Goal: Task Accomplishment & Management: Use online tool/utility

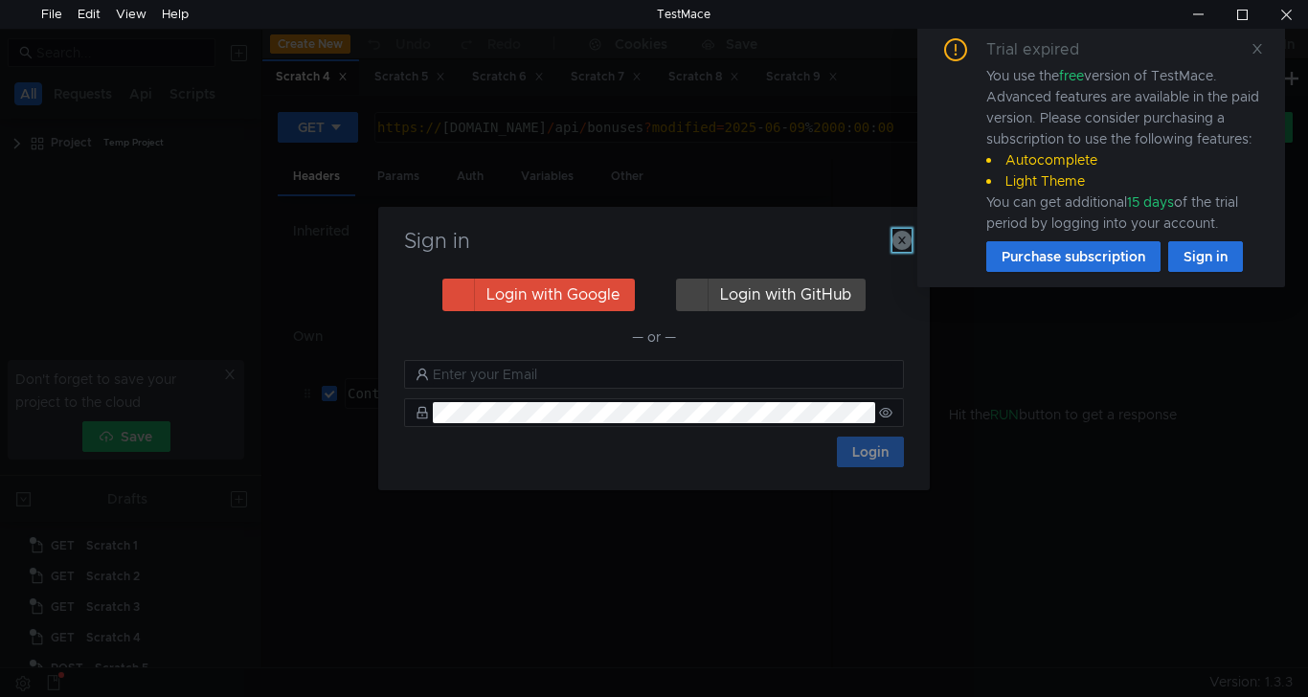
click at [893, 237] on icon "button" at bounding box center [901, 240] width 19 height 19
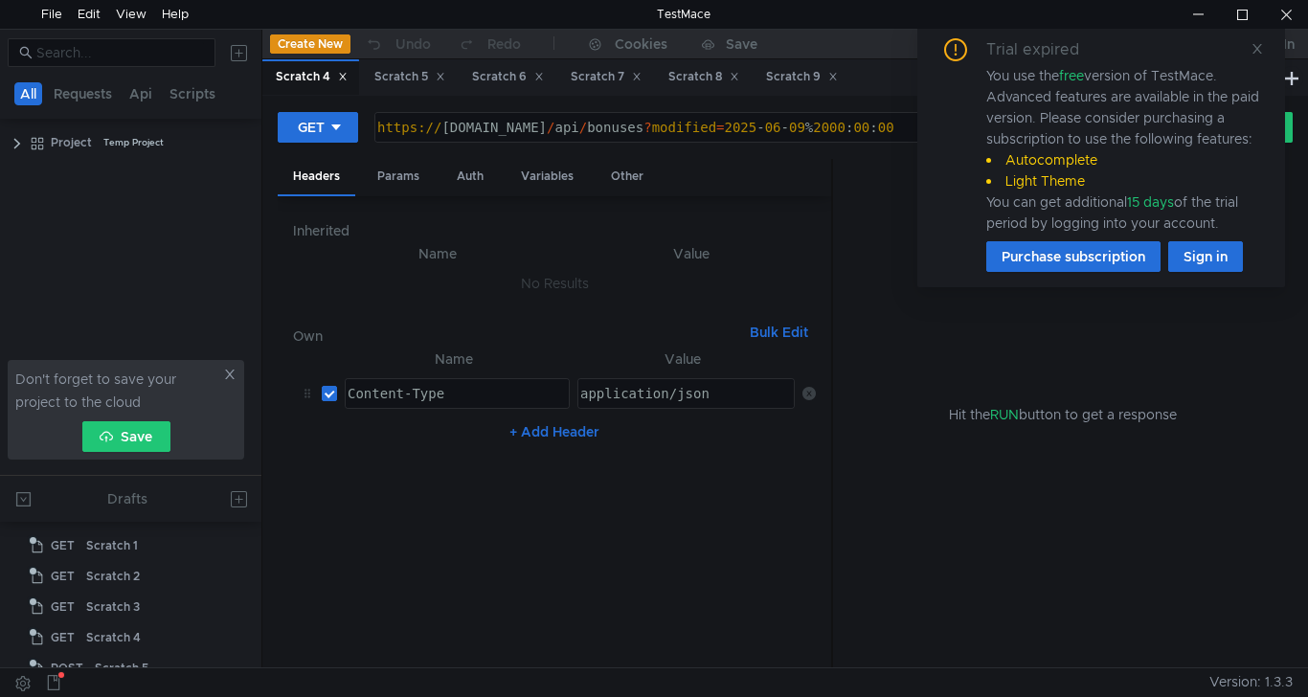
click at [1267, 44] on div "Trial expired You use the free version of TestMace. Advanced features are avail…" at bounding box center [1101, 155] width 368 height 264
click at [1256, 51] on icon at bounding box center [1256, 48] width 13 height 13
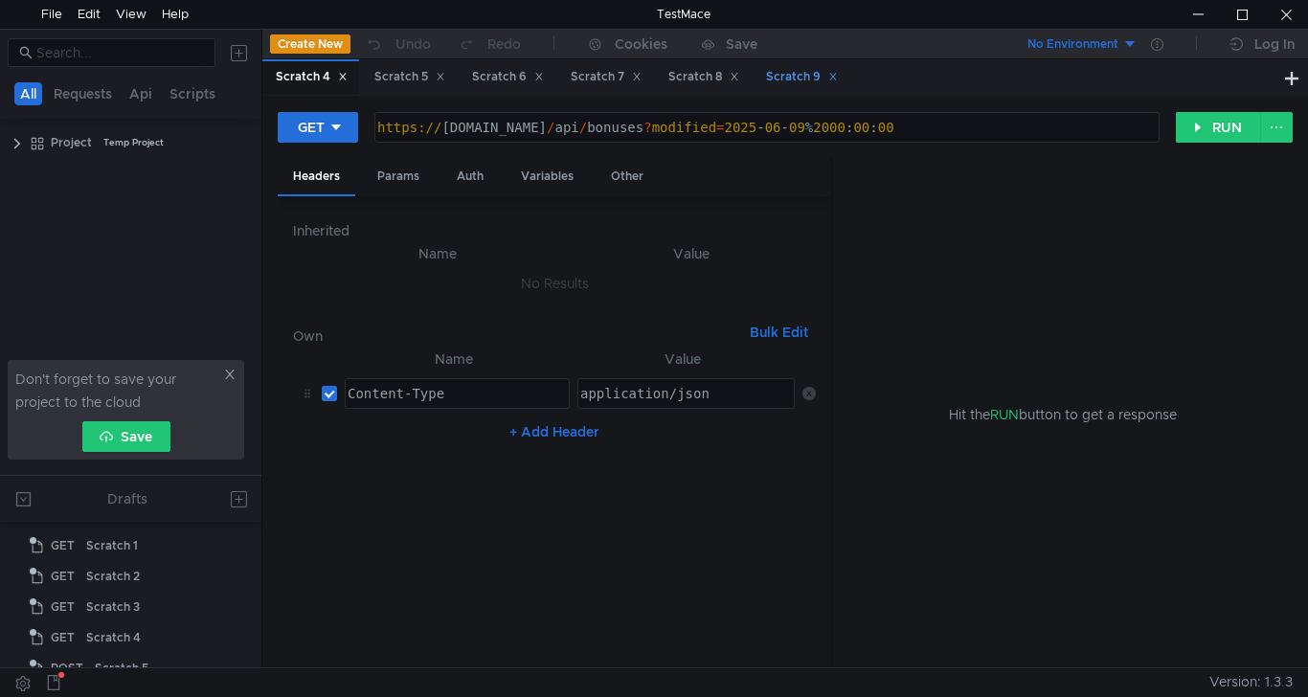
click at [805, 74] on div "Scratch 9" at bounding box center [802, 77] width 72 height 20
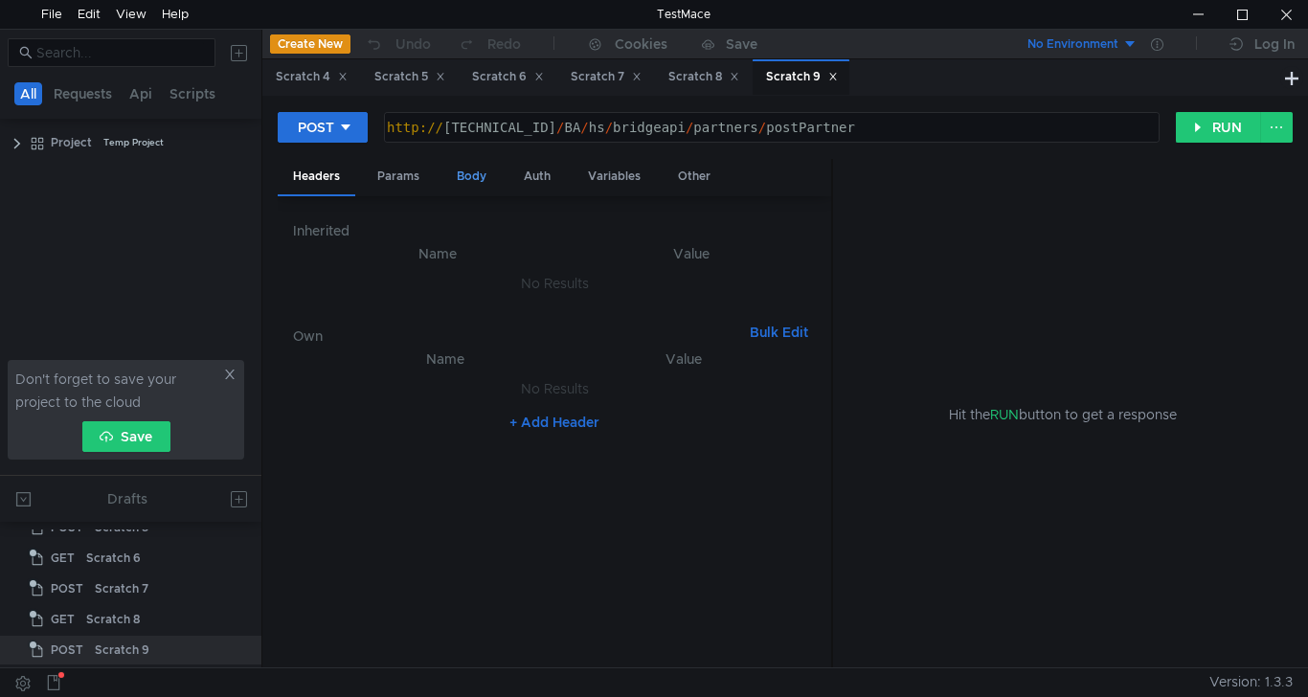
click at [474, 179] on div "Body" at bounding box center [471, 176] width 60 height 35
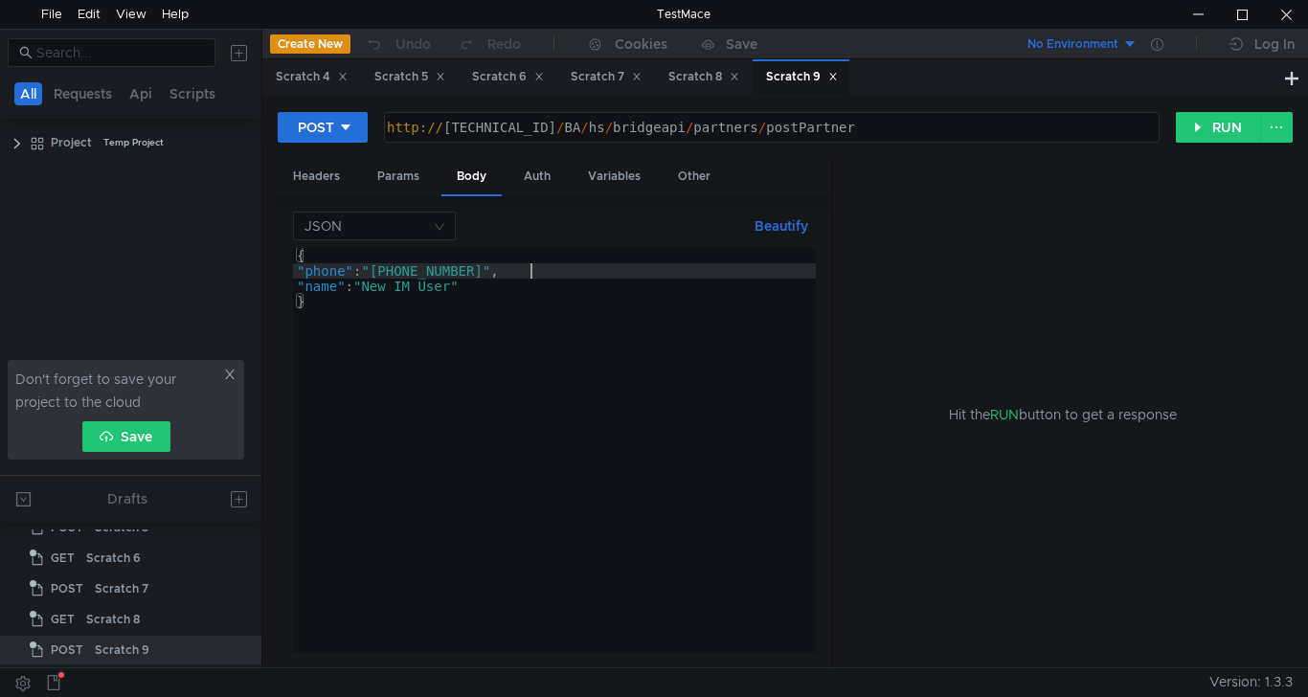
click at [530, 275] on div "{ "phone" : "+38 (068) 305-58-35" , "name" : "New IM User" }" at bounding box center [554, 466] width 523 height 436
click at [1210, 126] on button "RUN" at bounding box center [1218, 127] width 85 height 31
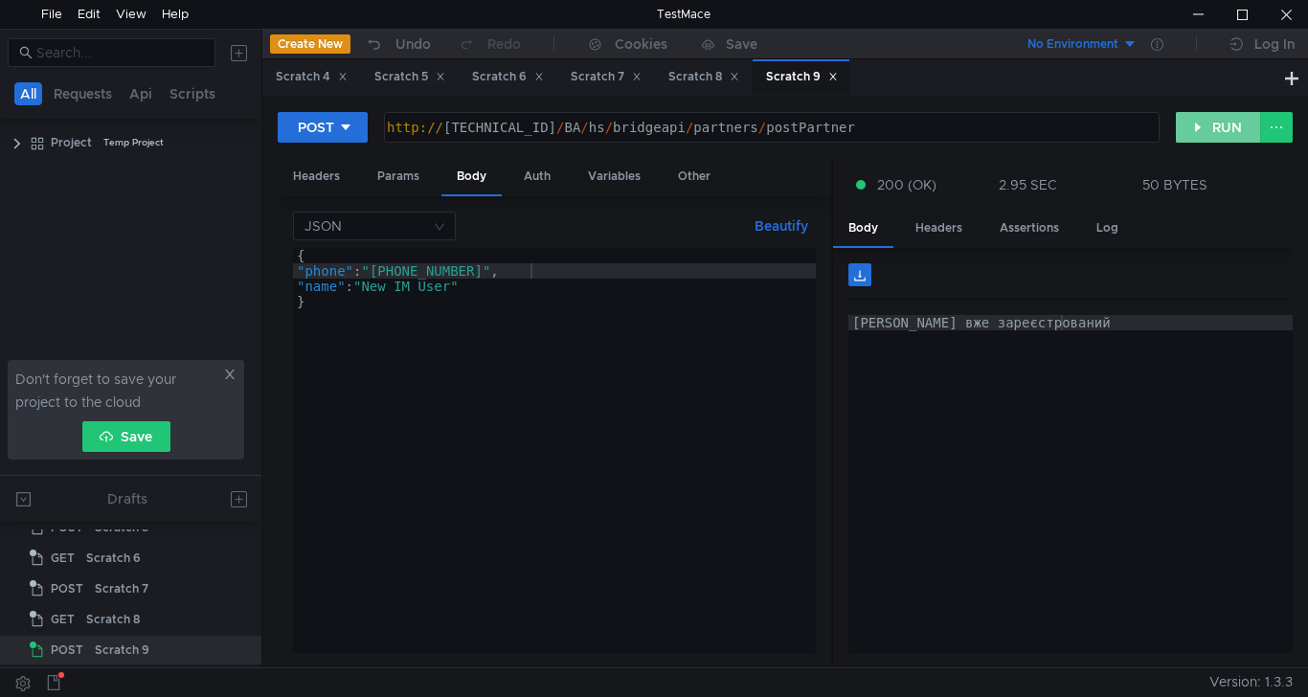
click at [1200, 133] on button "RUN" at bounding box center [1218, 127] width 85 height 31
type textarea ""name": "New IM User""
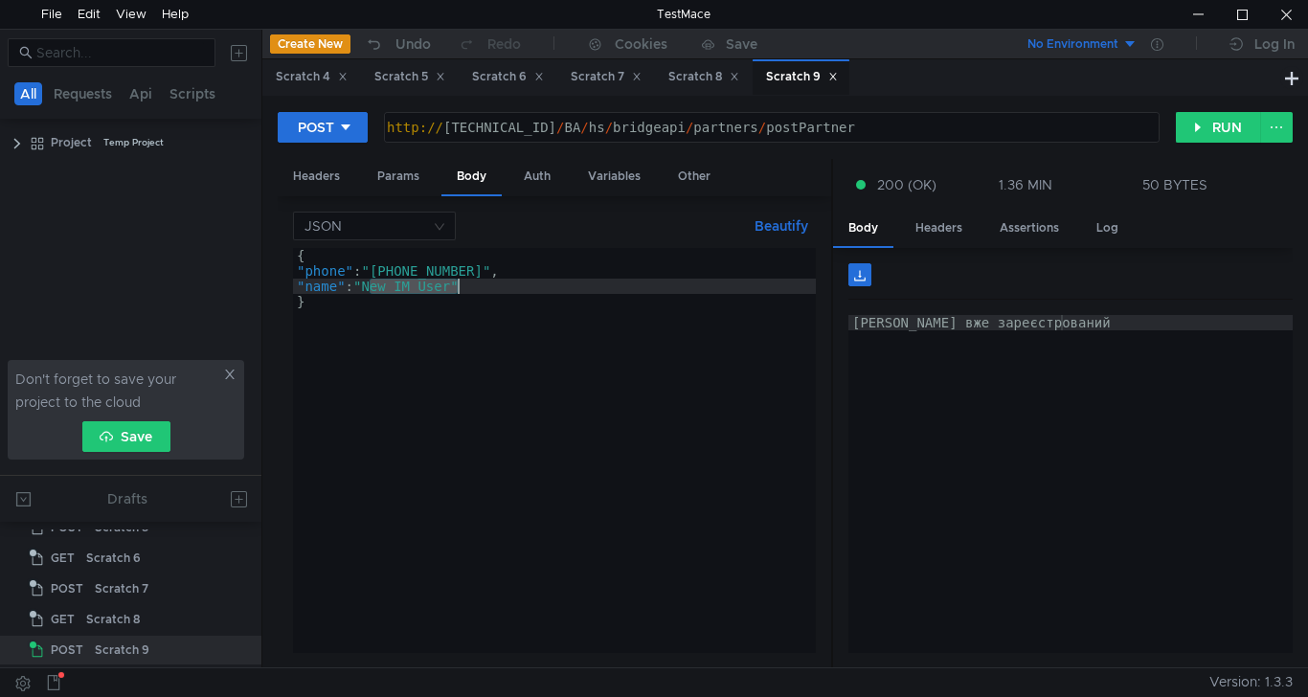
drag, startPoint x: 370, startPoint y: 292, endPoint x: 459, endPoint y: 288, distance: 88.2
click at [459, 288] on div "{ "phone" : "[PHONE_NUMBER]" , "name" : "New IM User" }" at bounding box center [554, 466] width 523 height 436
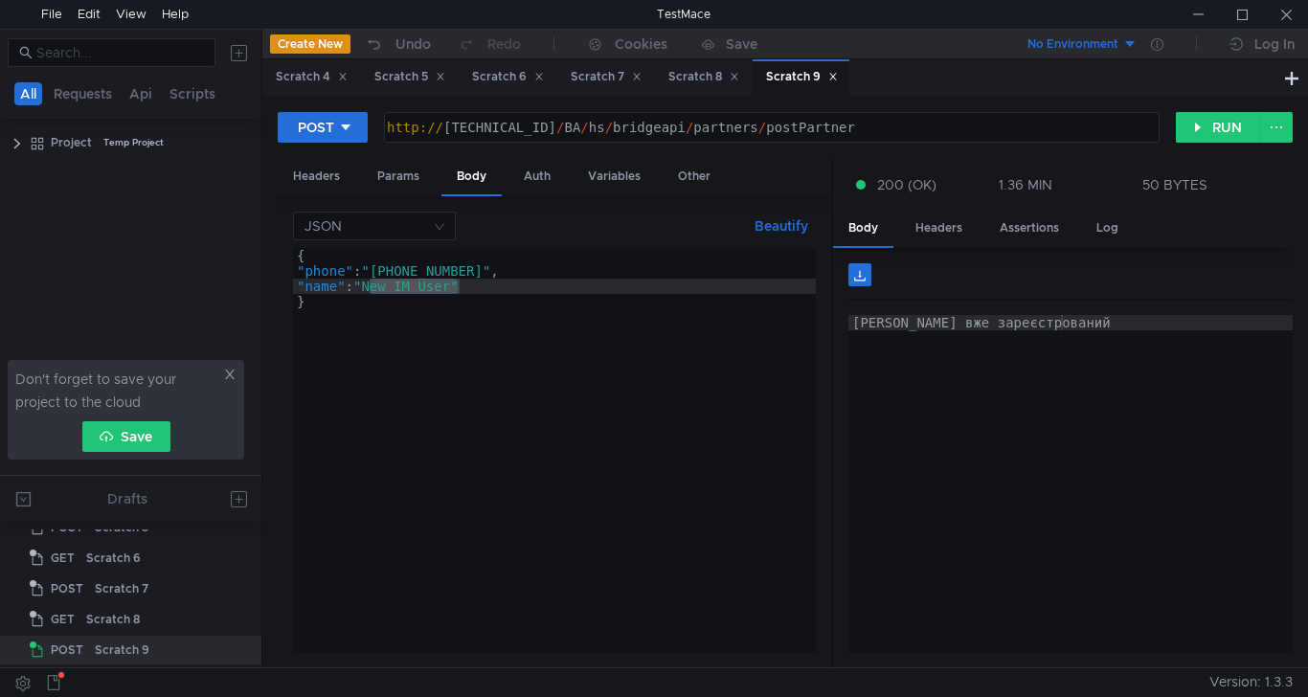
scroll to position [0, 11]
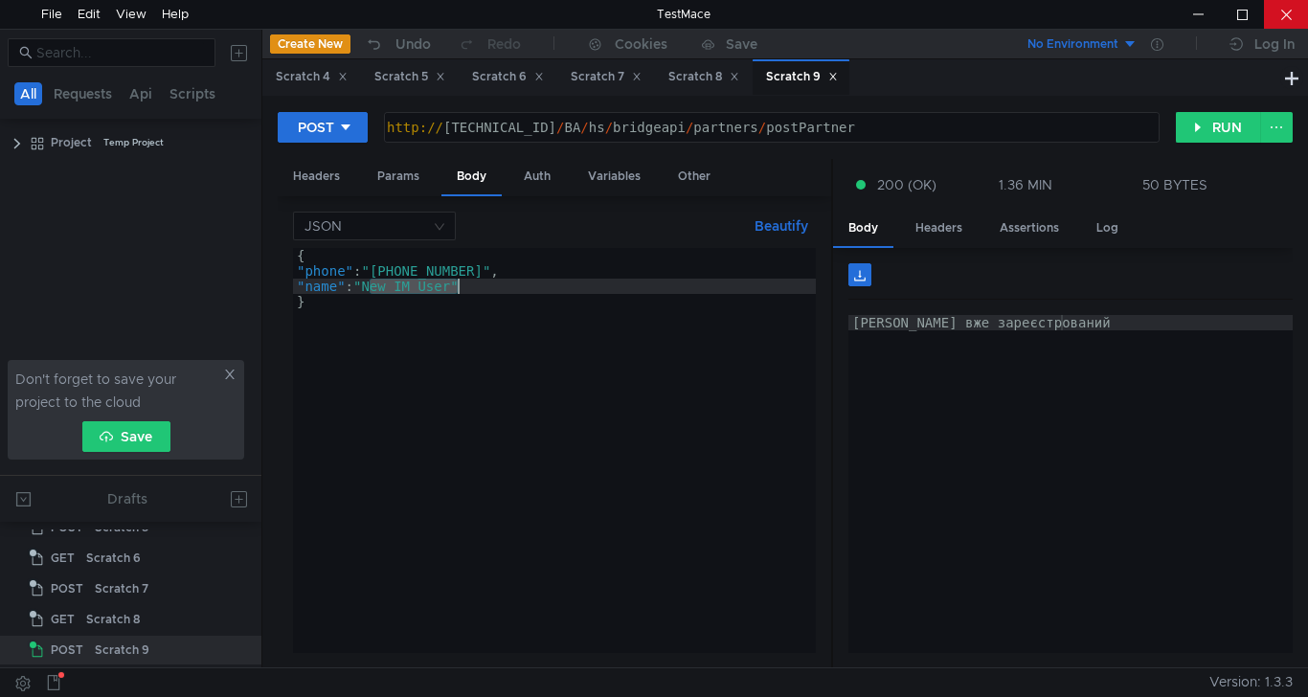
click at [1280, 11] on div at bounding box center [1286, 14] width 44 height 29
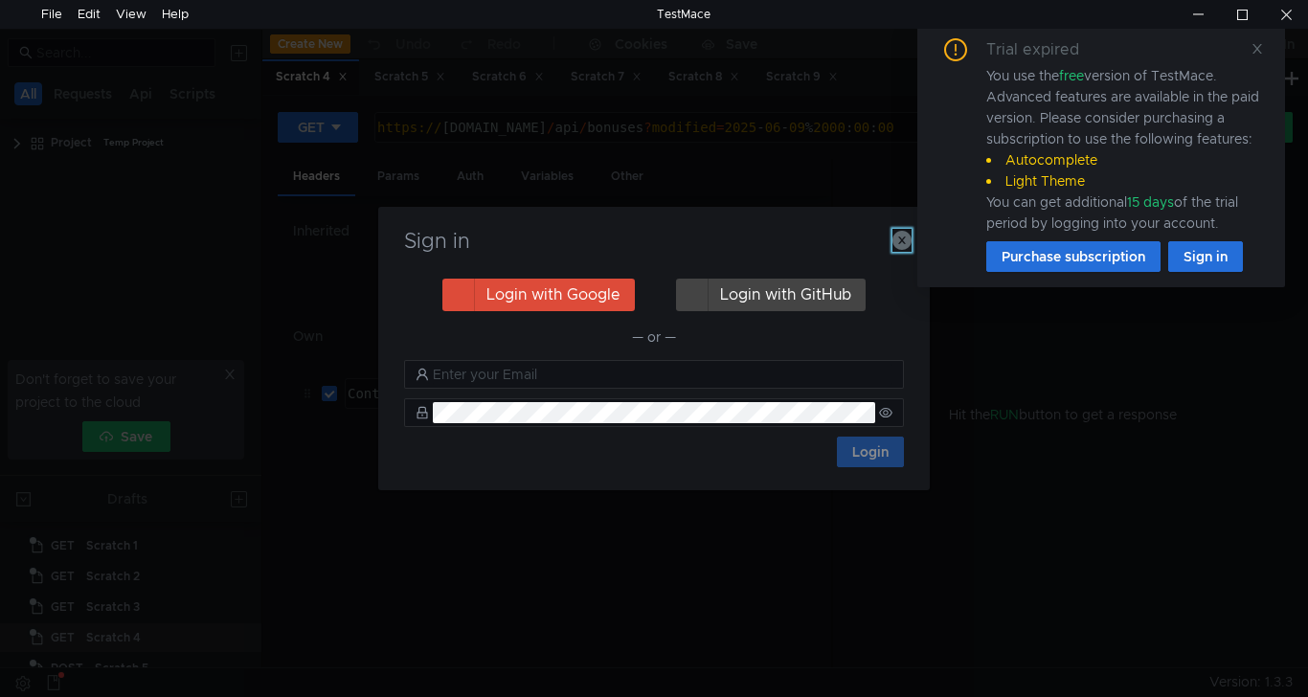
click at [900, 249] on icon "button" at bounding box center [901, 240] width 19 height 19
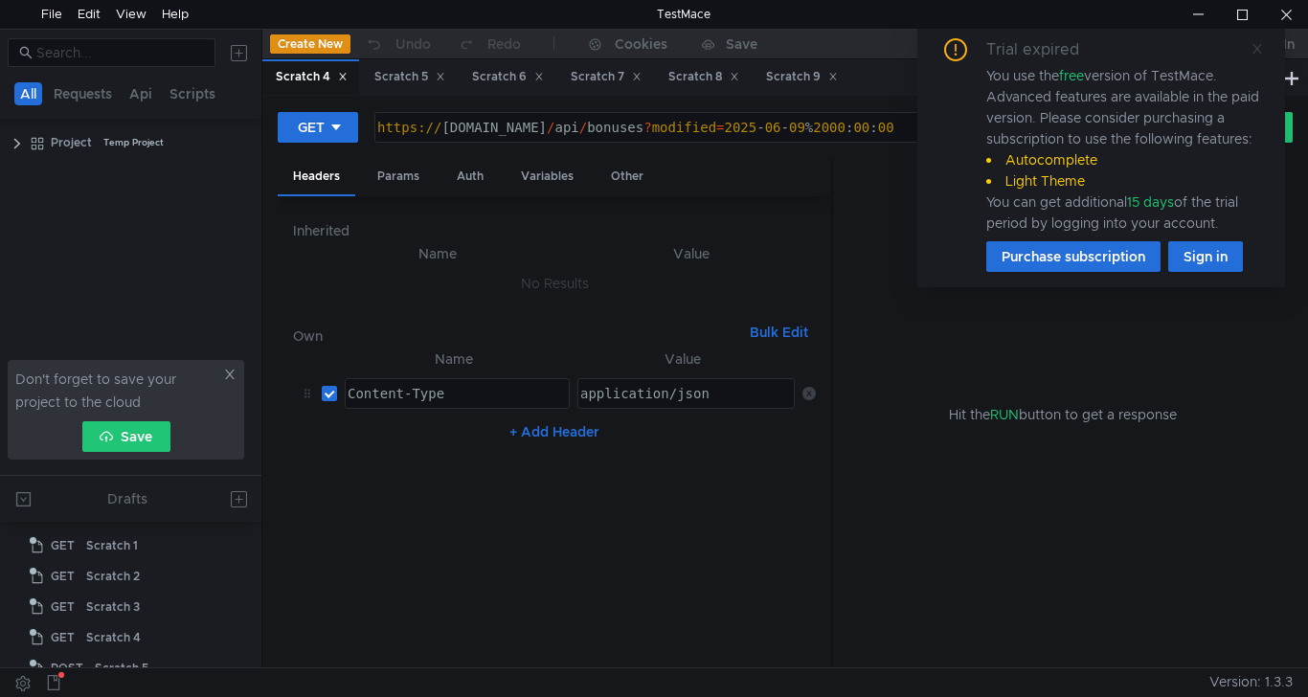
click at [1254, 47] on icon at bounding box center [1256, 48] width 13 height 13
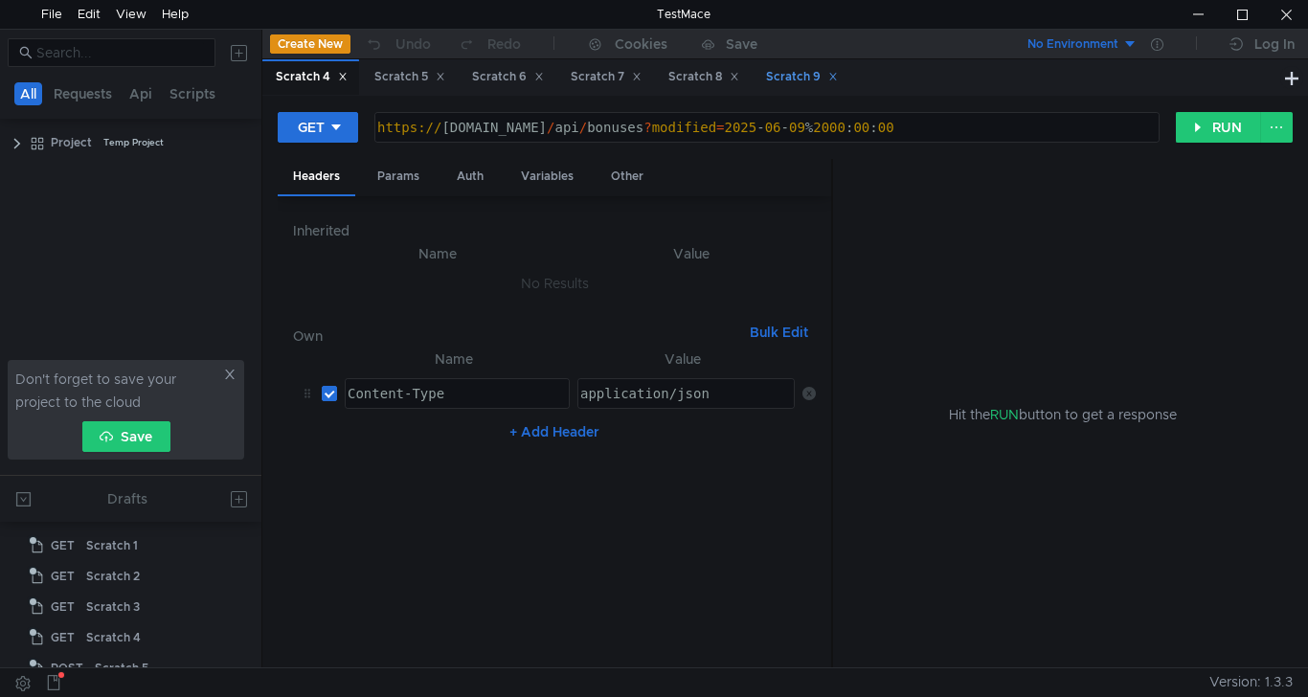
click at [811, 75] on div "Scratch 9" at bounding box center [802, 77] width 72 height 20
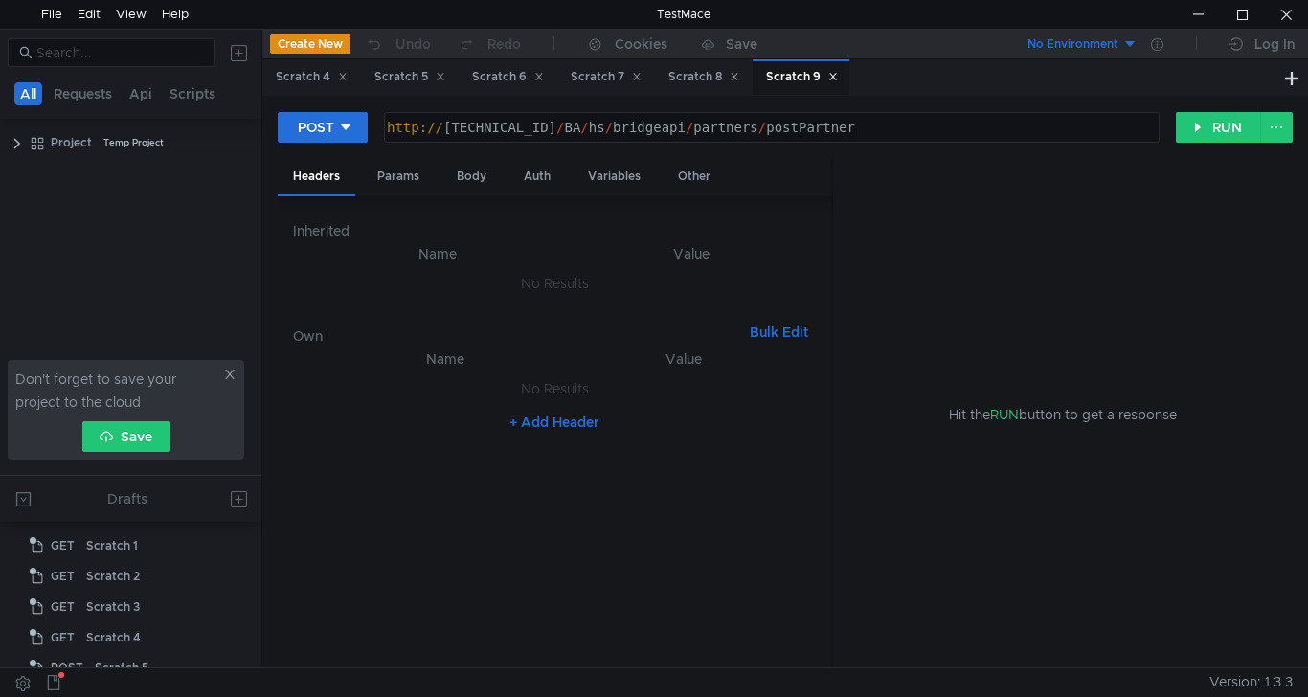
scroll to position [141, 0]
click at [476, 177] on div "Body" at bounding box center [471, 176] width 60 height 35
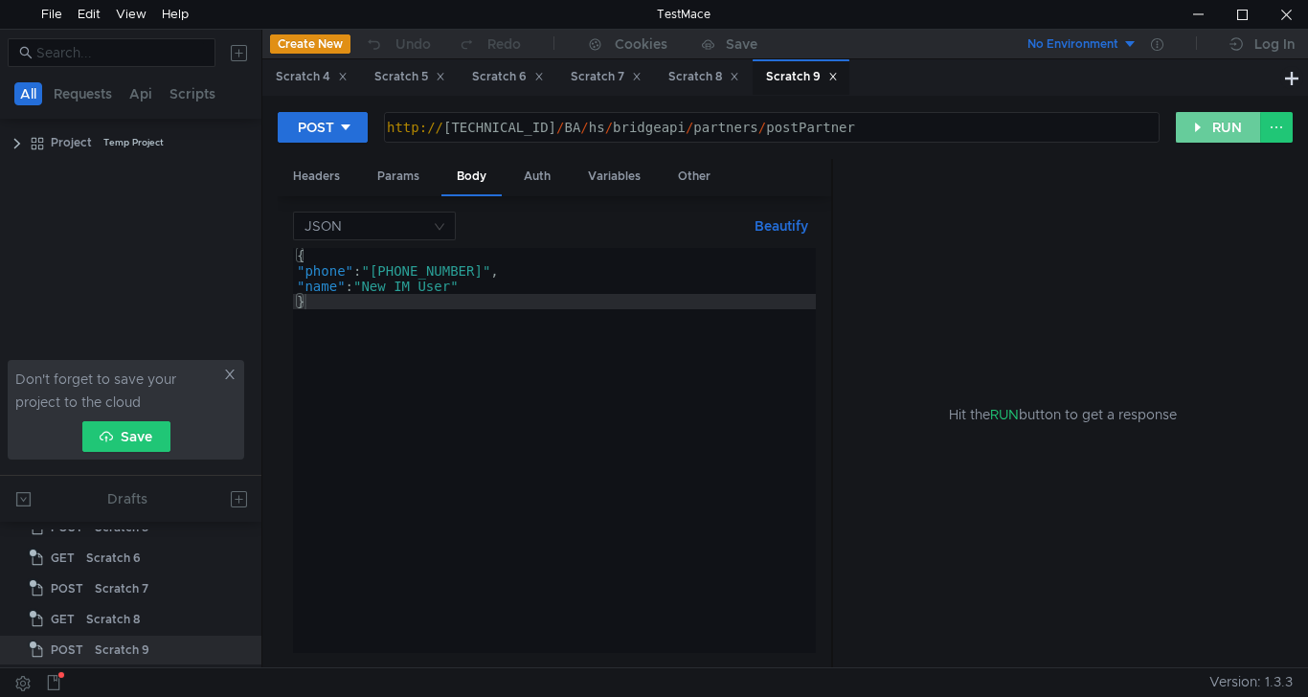
click at [1224, 126] on button "RUN" at bounding box center [1218, 127] width 85 height 31
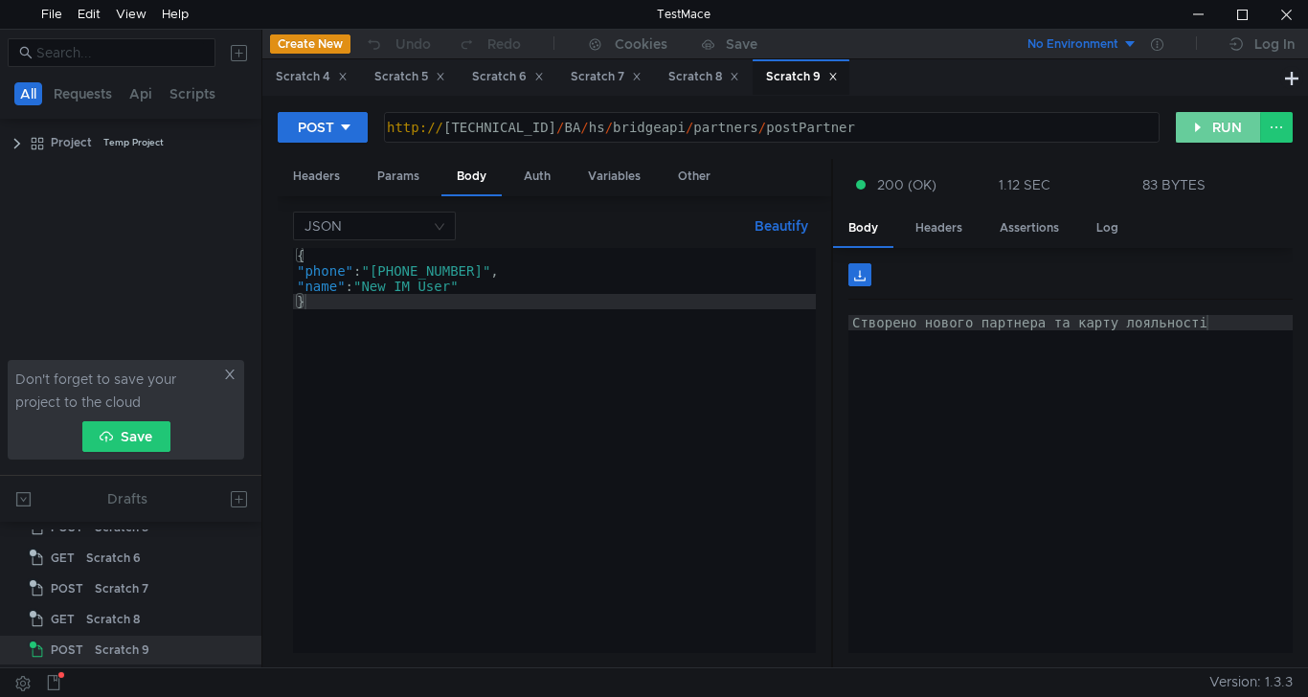
click at [1211, 131] on button "RUN" at bounding box center [1218, 127] width 85 height 31
click at [1217, 126] on button "RUN" at bounding box center [1218, 127] width 85 height 31
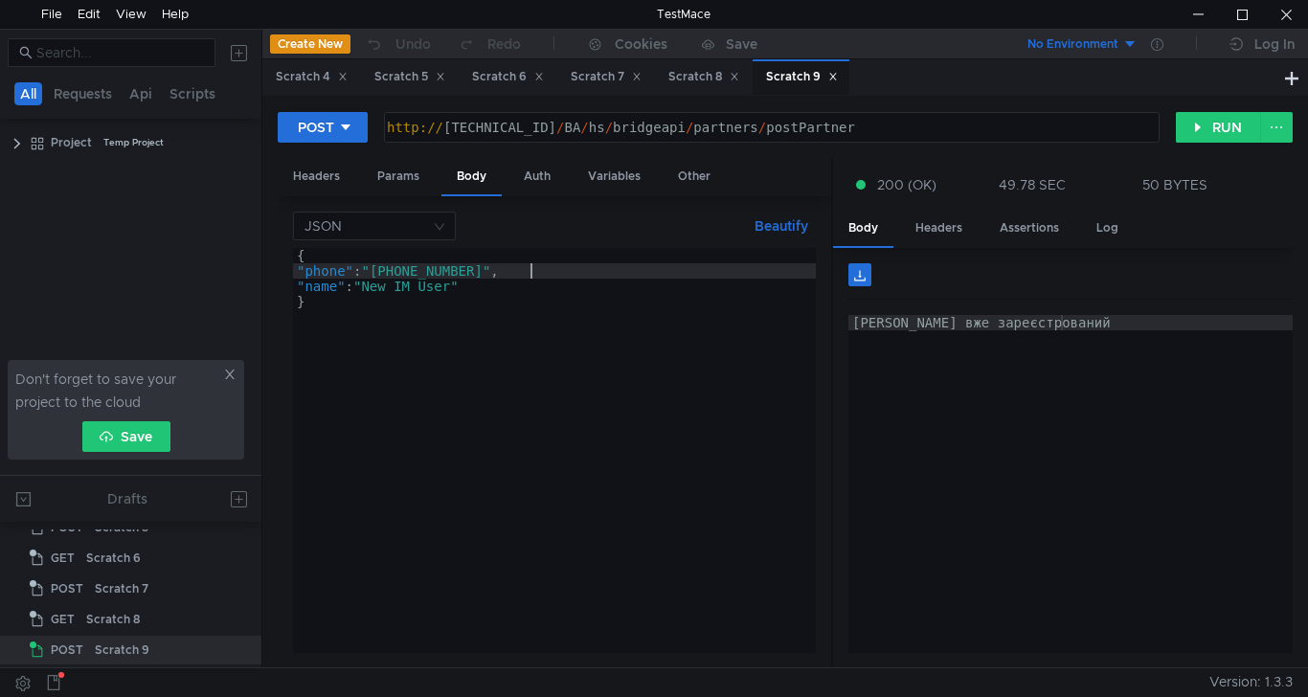
click at [530, 267] on div "{ "phone" : "[PHONE_NUMBER]" , "name" : "New IM User" }" at bounding box center [554, 466] width 523 height 436
click at [529, 264] on div "{ "phone" : "[PHONE_NUMBER]" , "name" : "New IM User" }" at bounding box center [554, 450] width 523 height 405
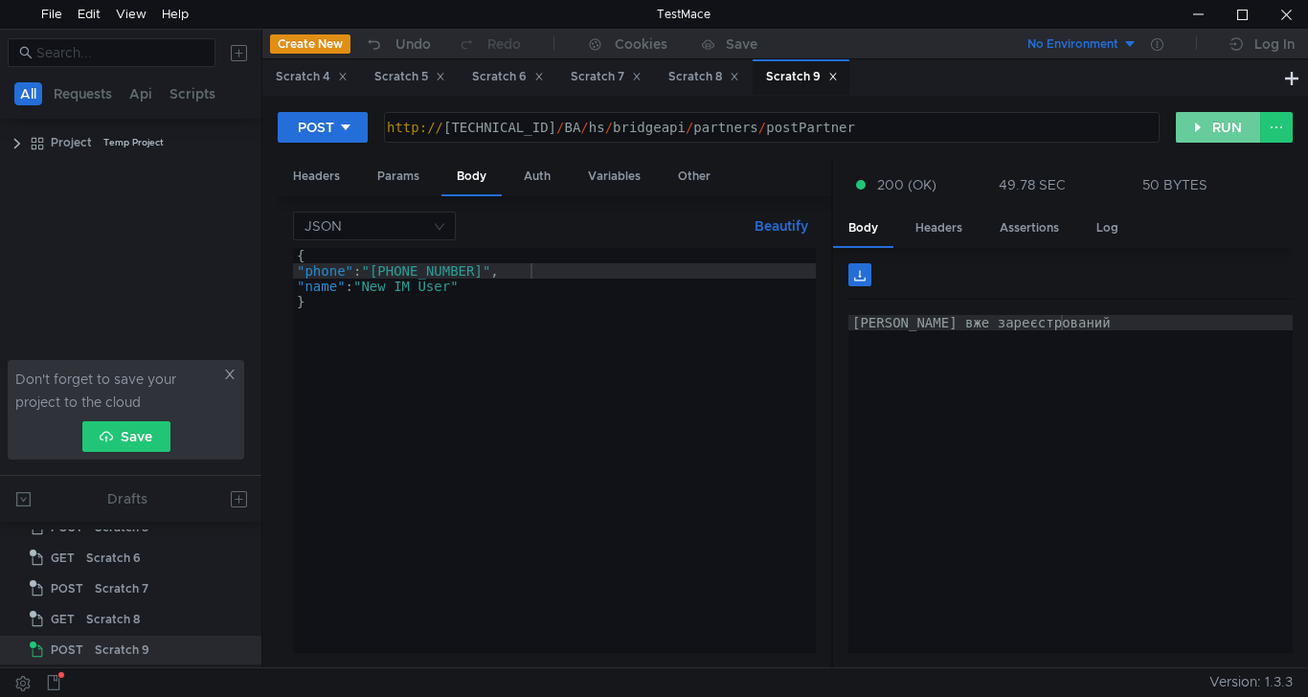
click at [1194, 124] on button "RUN" at bounding box center [1218, 127] width 85 height 31
click at [528, 271] on div "{ "phone" : "+38 (068) 305-58-11" , "name" : "New IM User" }" at bounding box center [554, 466] width 523 height 436
type textarea ""phone": "+38 (068) 305-58-09","
click at [1223, 128] on button "RUN" at bounding box center [1218, 127] width 85 height 31
click at [1299, 13] on div at bounding box center [1286, 14] width 44 height 29
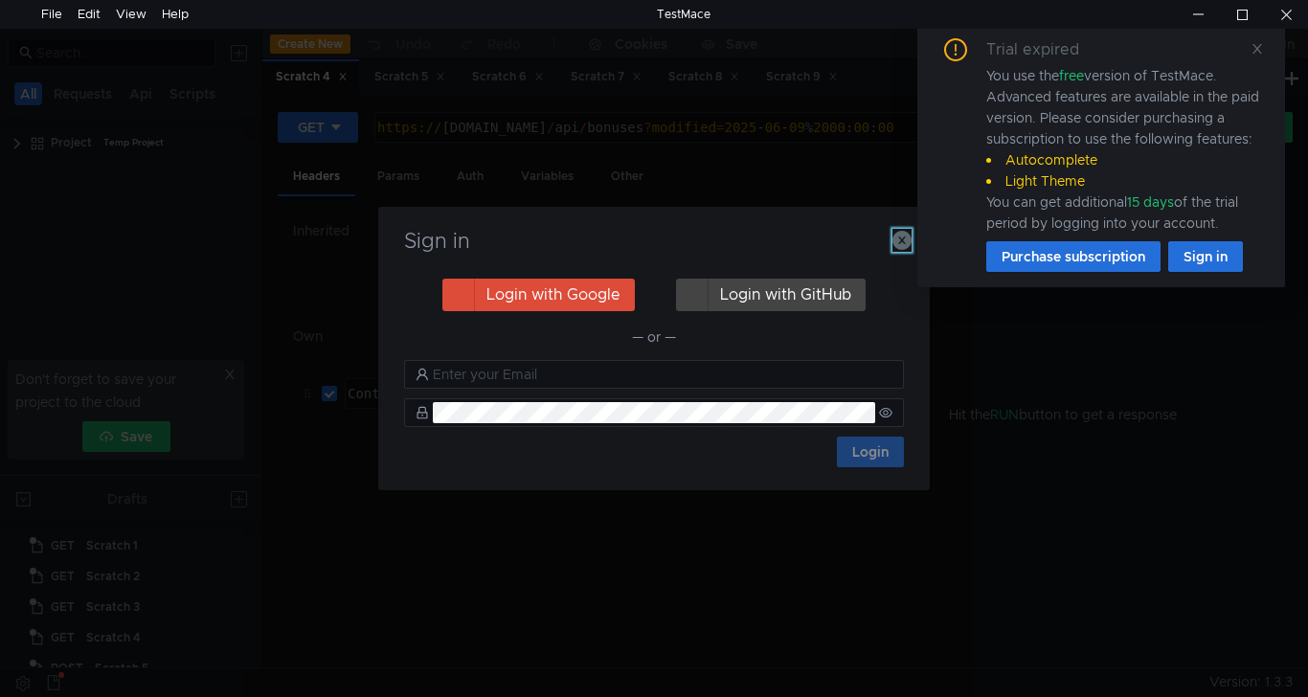
click at [910, 243] on icon "button" at bounding box center [901, 240] width 19 height 19
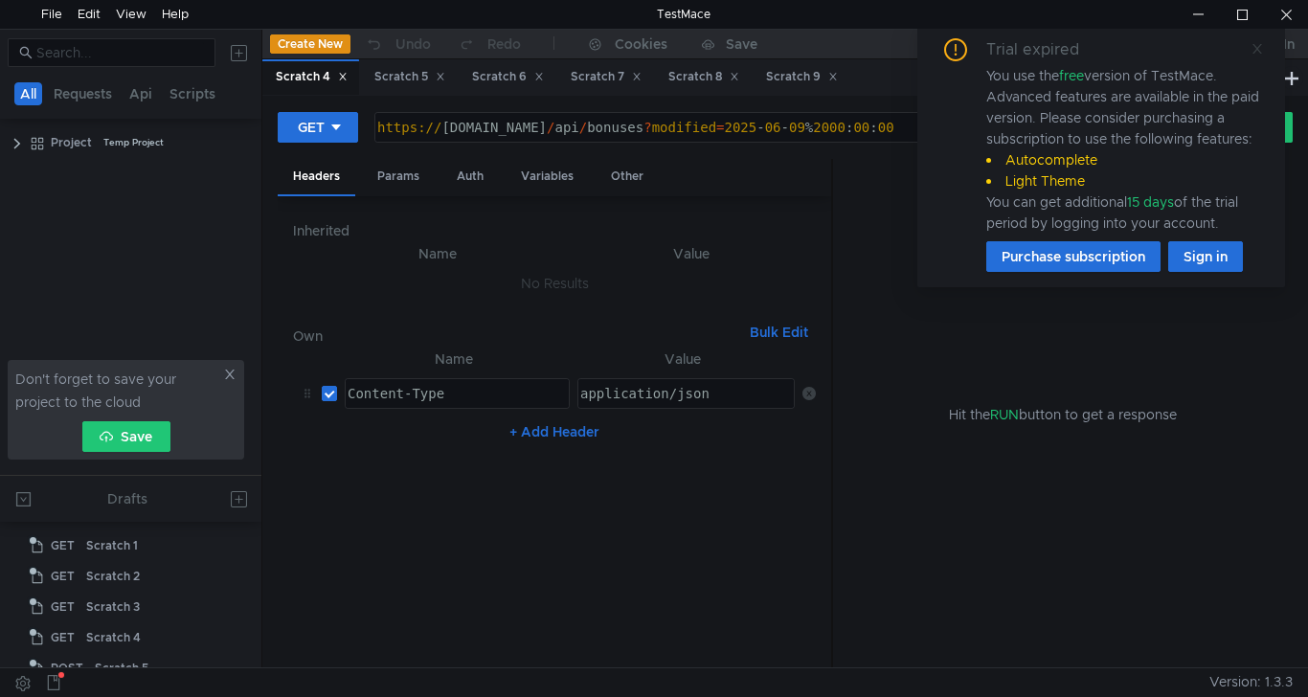
click at [1257, 56] on span at bounding box center [1256, 48] width 13 height 17
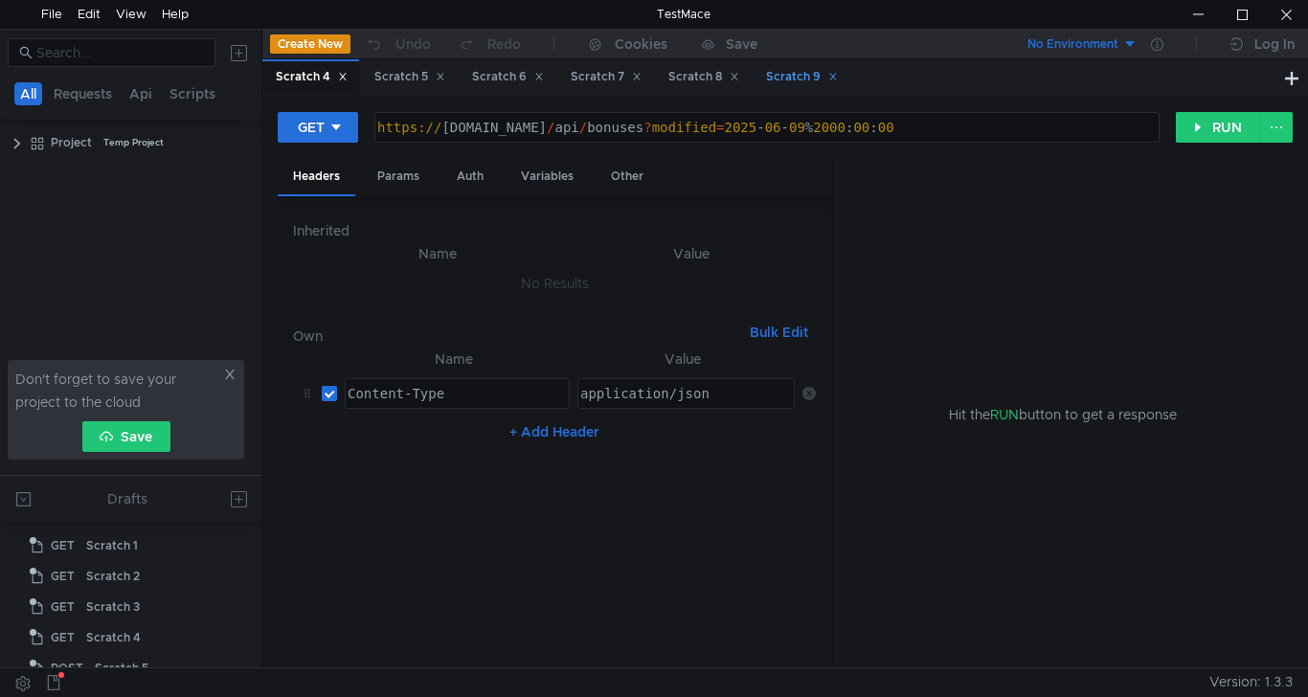
click at [791, 76] on div "Scratch 9" at bounding box center [802, 77] width 72 height 20
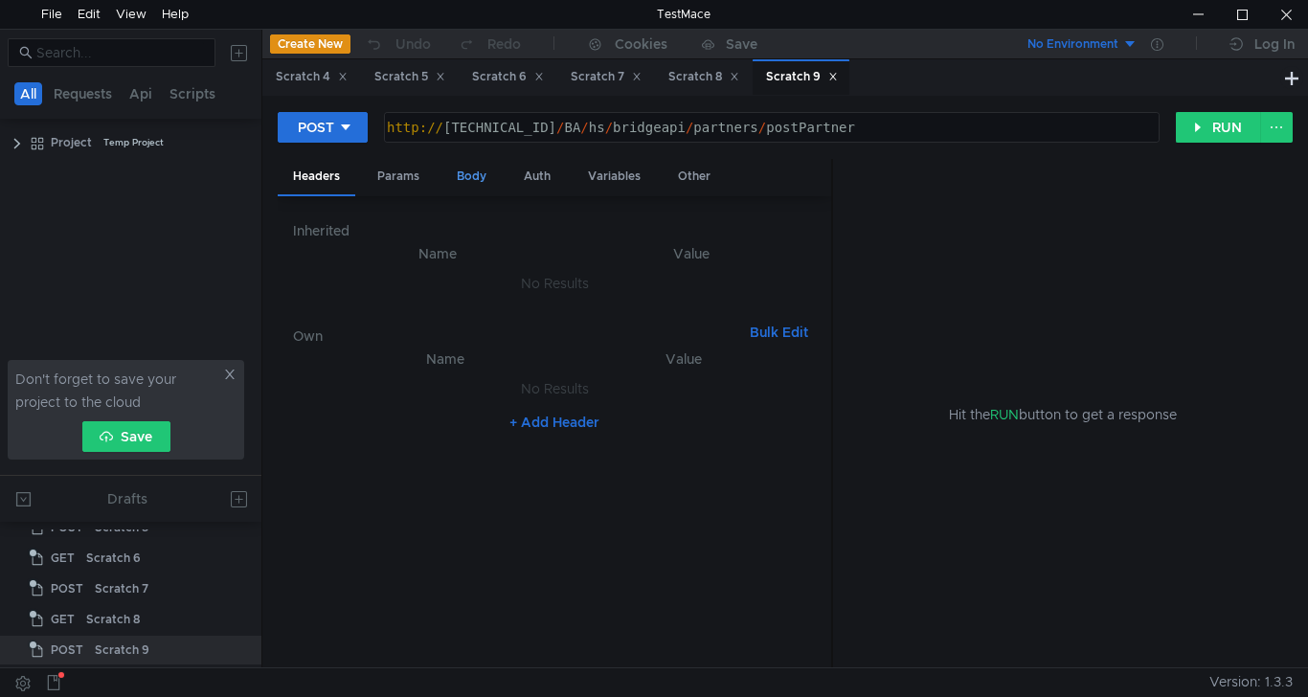
click at [473, 178] on div "Body" at bounding box center [471, 176] width 60 height 35
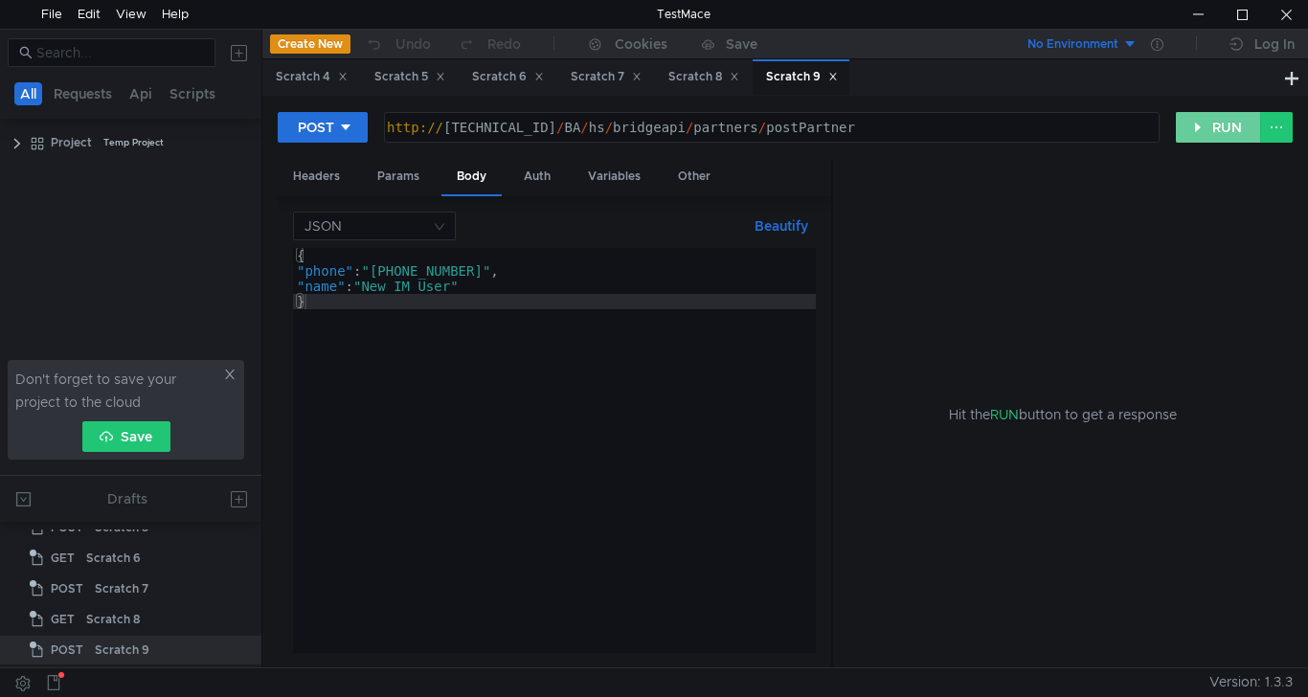
click at [1218, 131] on button "RUN" at bounding box center [1218, 127] width 85 height 31
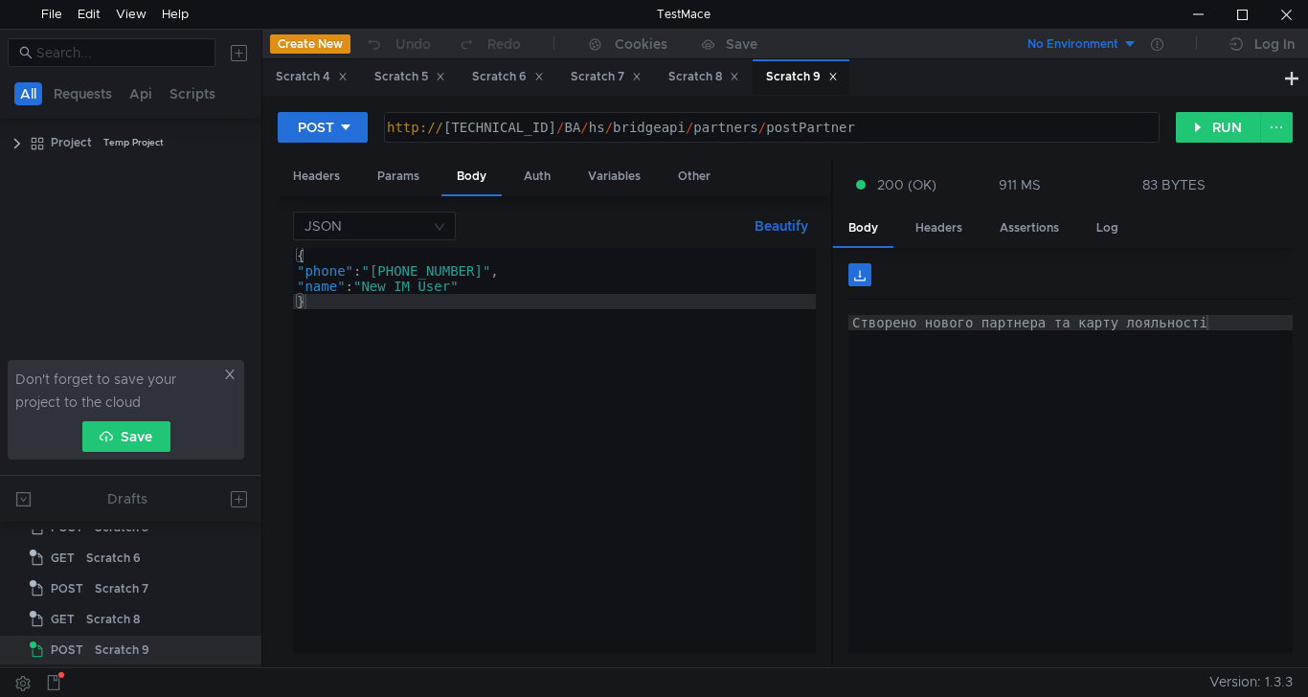
click at [530, 273] on div "{ "phone" : "+38 (068) 305-58-09" , "name" : "New IM User" }" at bounding box center [554, 466] width 523 height 436
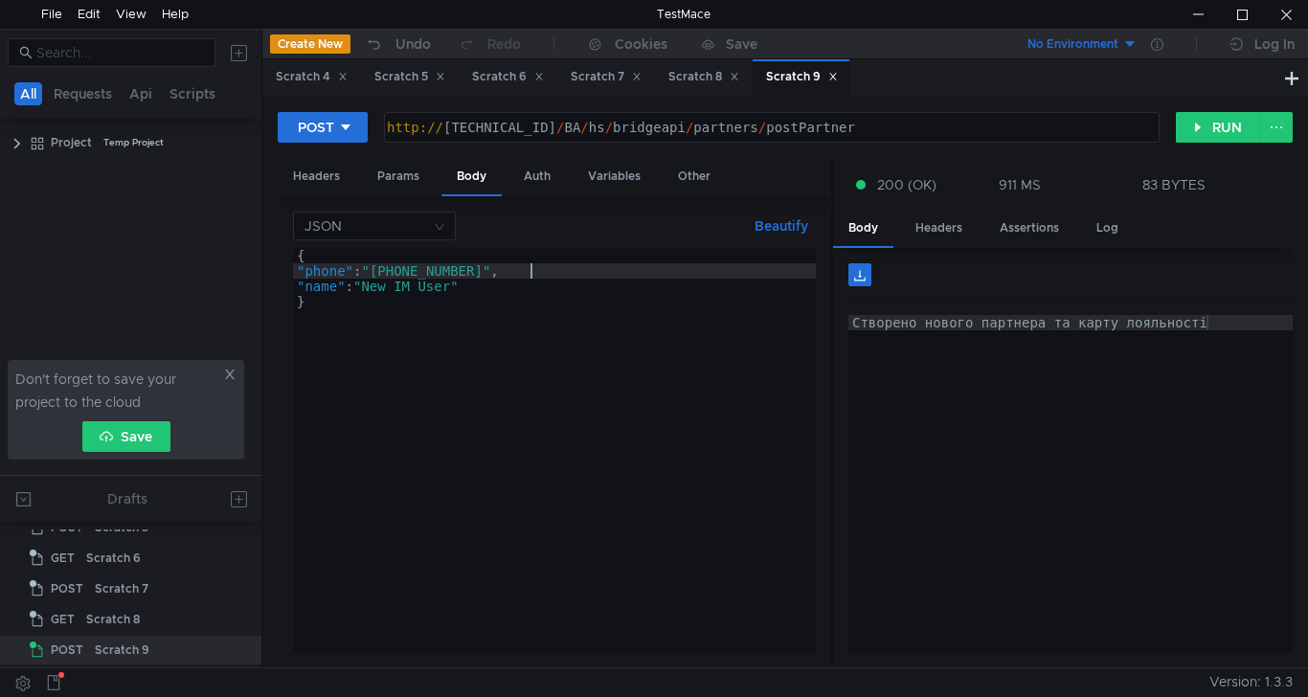
scroll to position [0, 16]
click at [1191, 133] on button "RUN" at bounding box center [1218, 127] width 85 height 31
click at [529, 269] on div "{ "phone" : "+38 (068) 305-58-08" , "name" : "New IM User" }" at bounding box center [554, 466] width 523 height 436
click at [1199, 126] on button "RUN" at bounding box center [1218, 127] width 85 height 31
click at [532, 272] on div "{ "phone" : "+38 (068) 305-58-07" , "name" : "New IM User" }" at bounding box center [554, 466] width 523 height 436
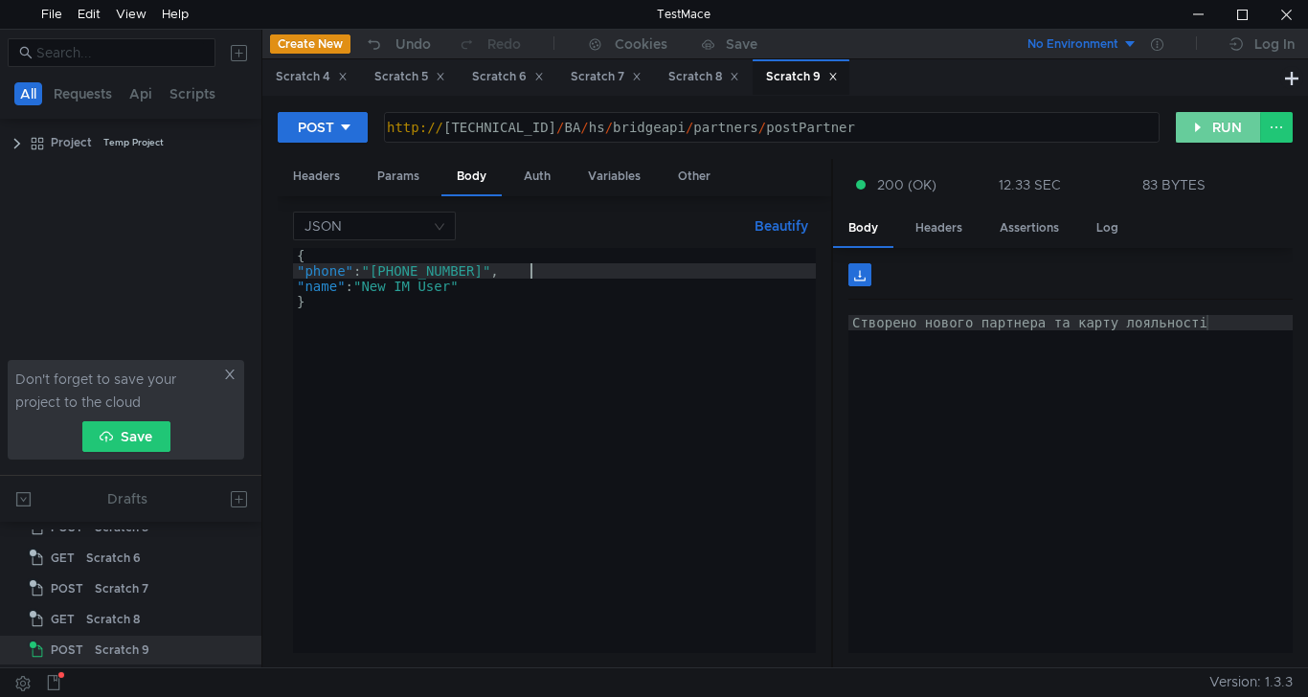
type textarea ""phone": "[PHONE_NUMBER]","
click at [1238, 120] on button "RUN" at bounding box center [1218, 127] width 85 height 31
click at [1222, 128] on button "RUN" at bounding box center [1218, 127] width 85 height 31
click at [1219, 127] on button "RUN" at bounding box center [1218, 127] width 85 height 31
click at [1215, 134] on button "RUN" at bounding box center [1218, 127] width 85 height 31
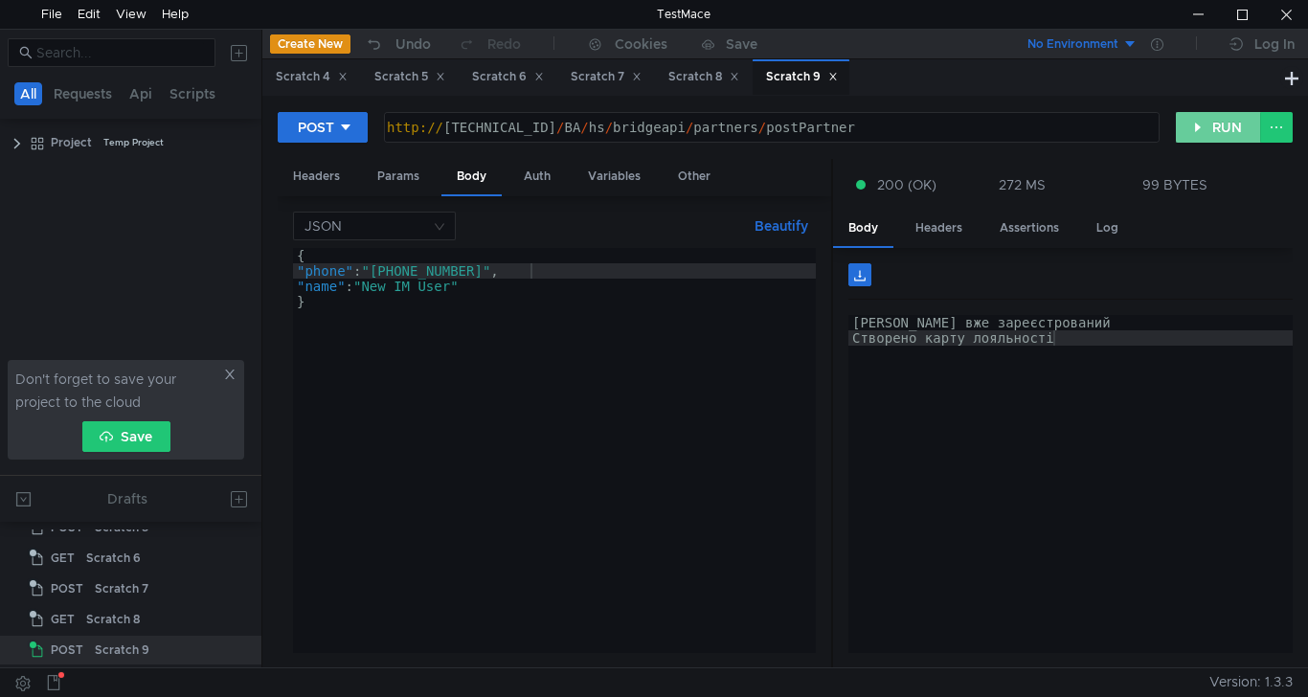
click at [1227, 135] on button "RUN" at bounding box center [1218, 127] width 85 height 31
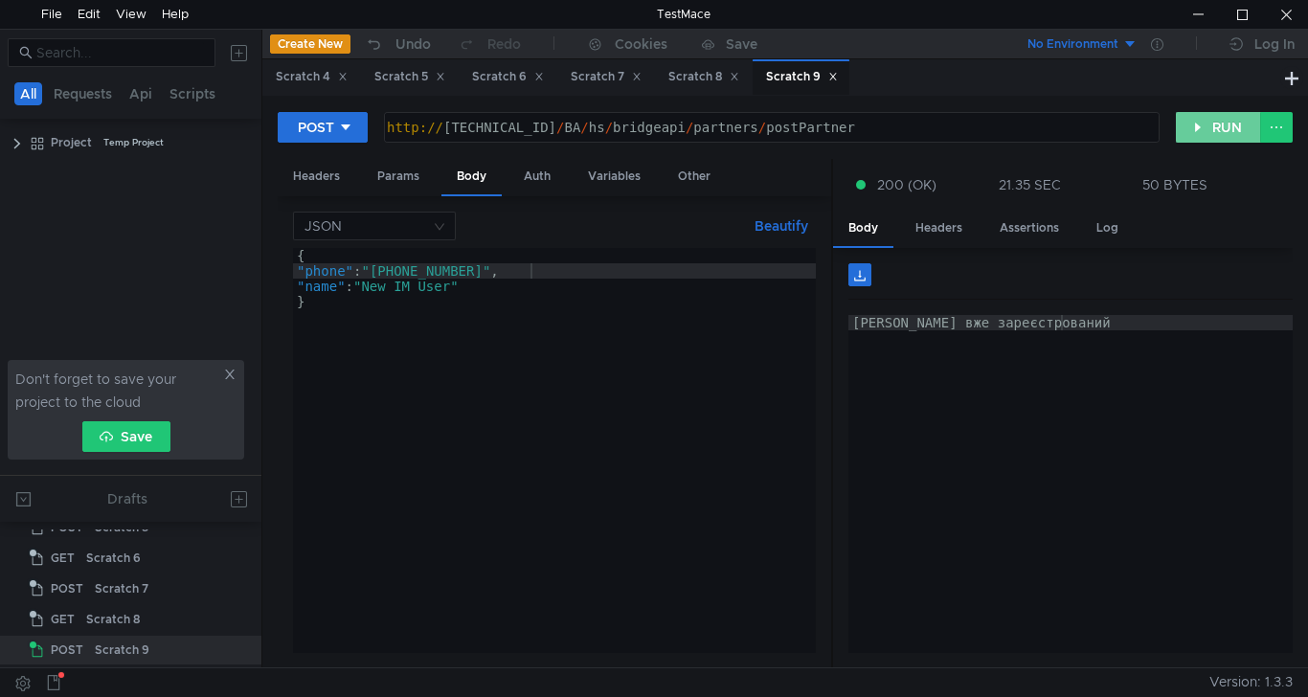
click at [1211, 133] on button "RUN" at bounding box center [1218, 127] width 85 height 31
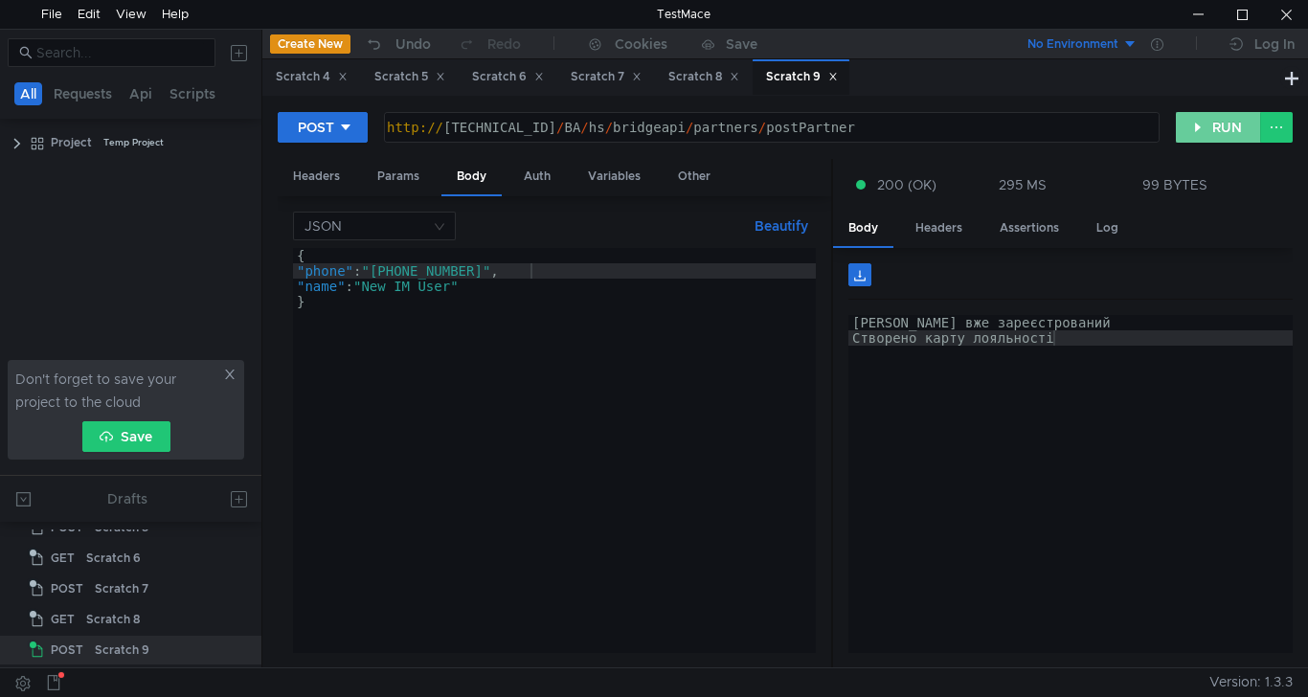
click at [1205, 127] on button "RUN" at bounding box center [1218, 127] width 85 height 31
click at [1212, 123] on button "RUN" at bounding box center [1218, 127] width 85 height 31
click at [1283, 10] on div at bounding box center [1286, 14] width 44 height 29
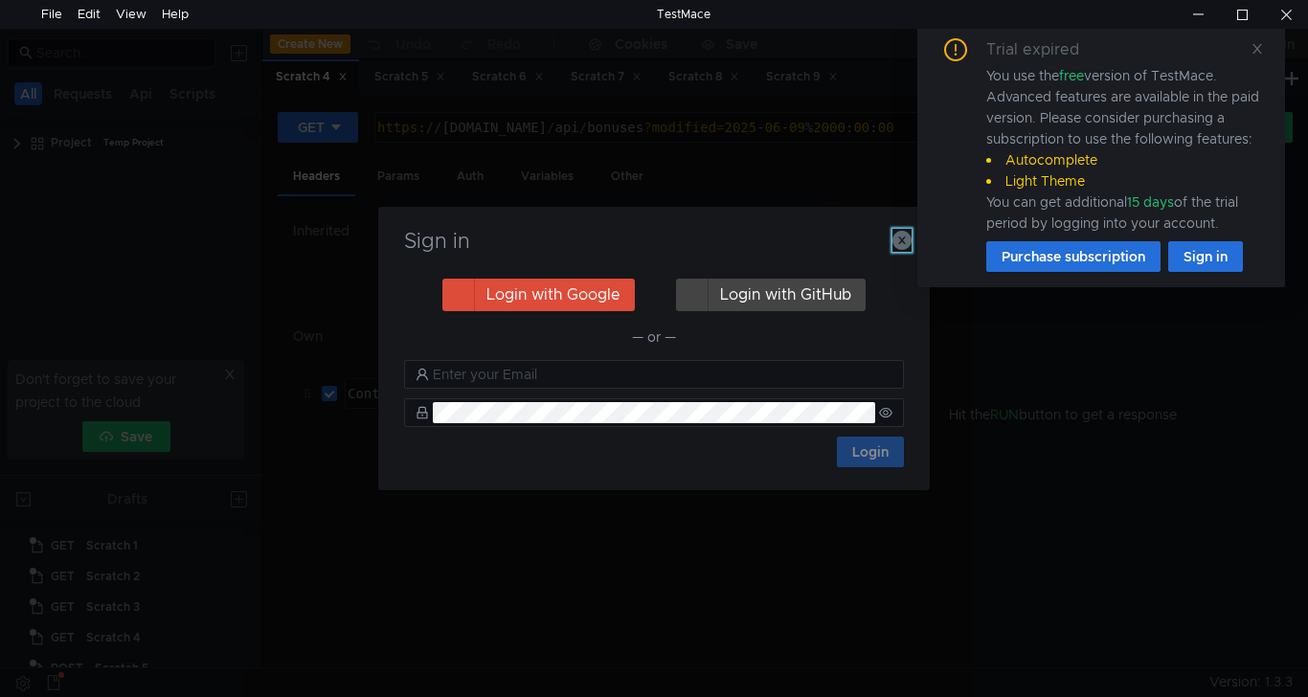
click at [902, 240] on icon "button" at bounding box center [901, 240] width 19 height 19
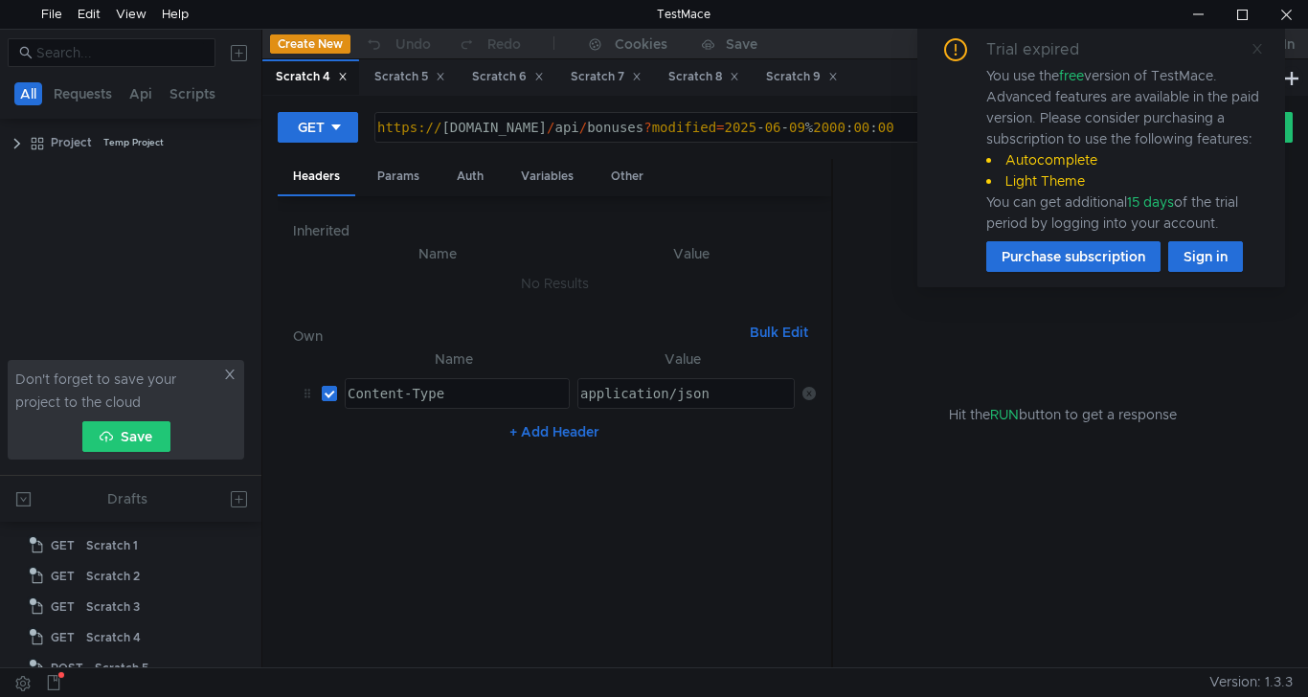
click at [1263, 47] on icon at bounding box center [1256, 48] width 13 height 13
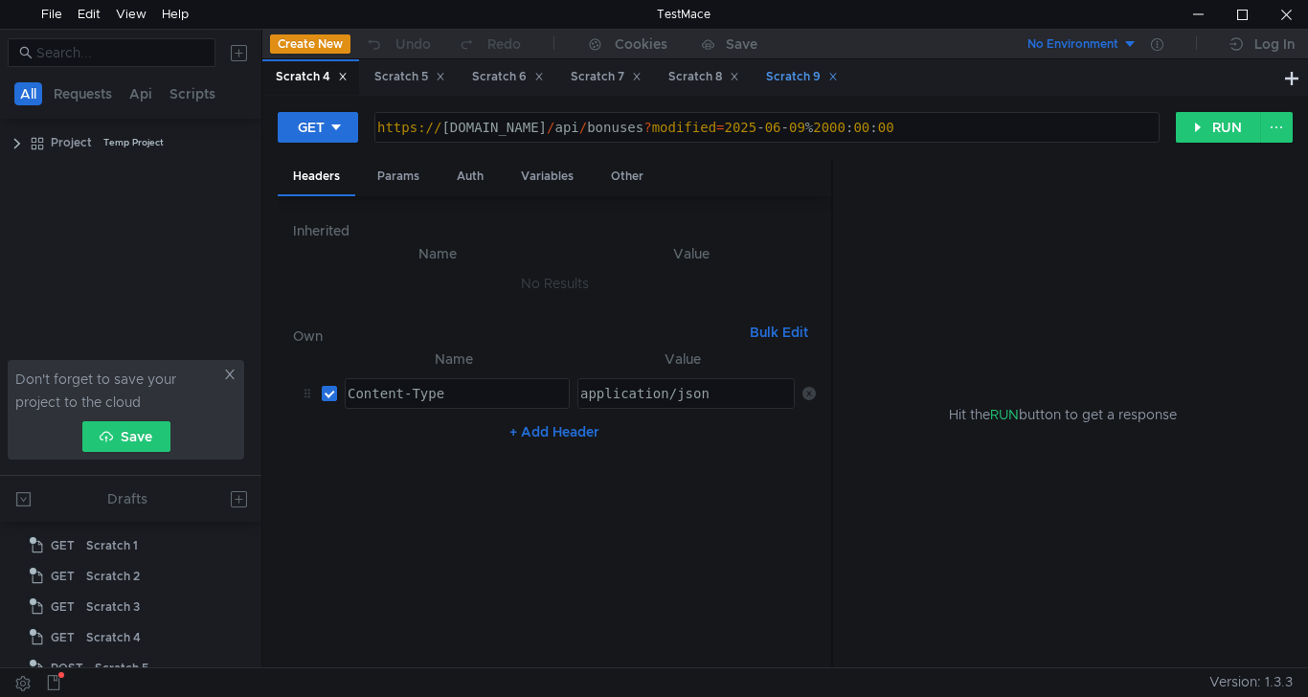
click at [811, 74] on div "Scratch 9" at bounding box center [802, 77] width 72 height 20
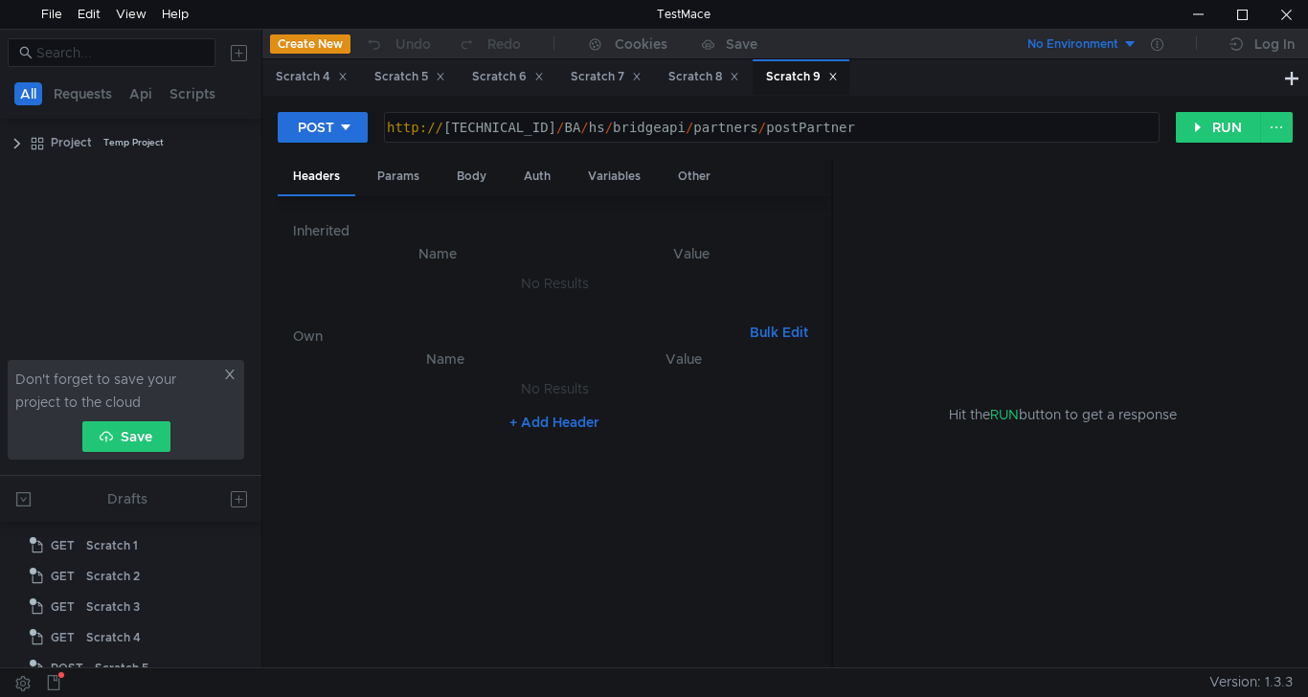
scroll to position [141, 0]
click at [474, 173] on div "Body" at bounding box center [471, 176] width 60 height 35
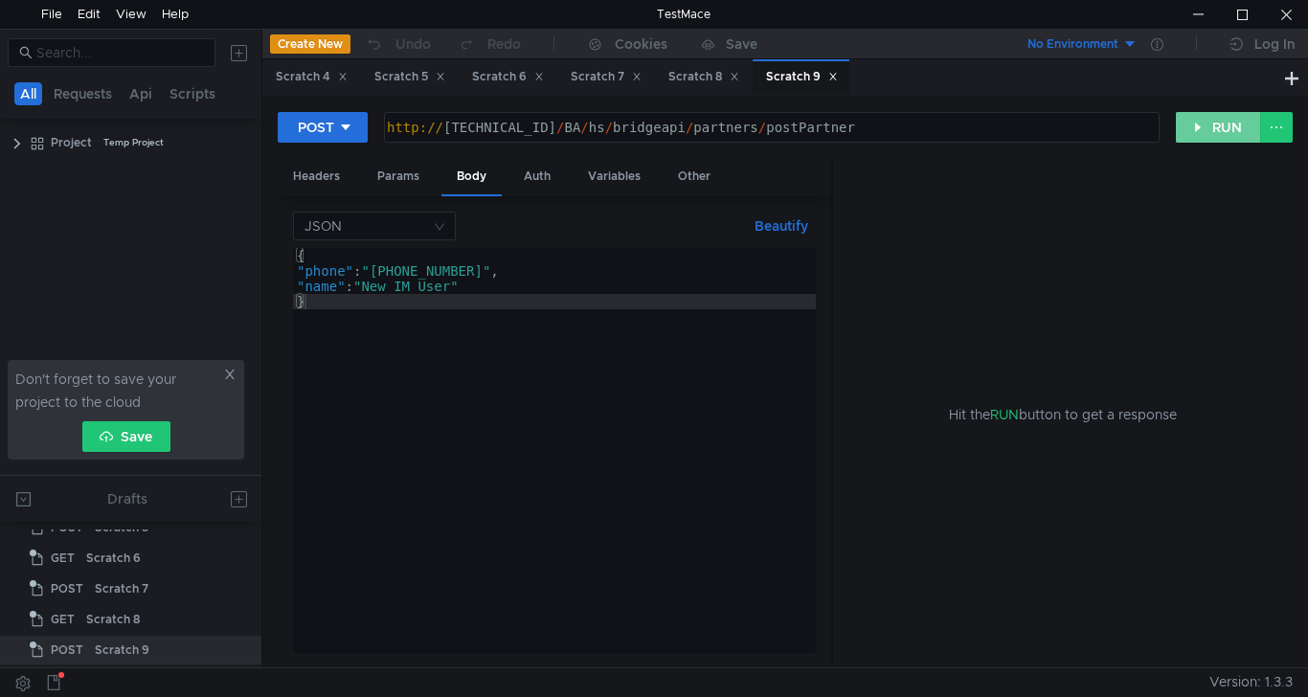
click at [1217, 131] on button "RUN" at bounding box center [1218, 127] width 85 height 31
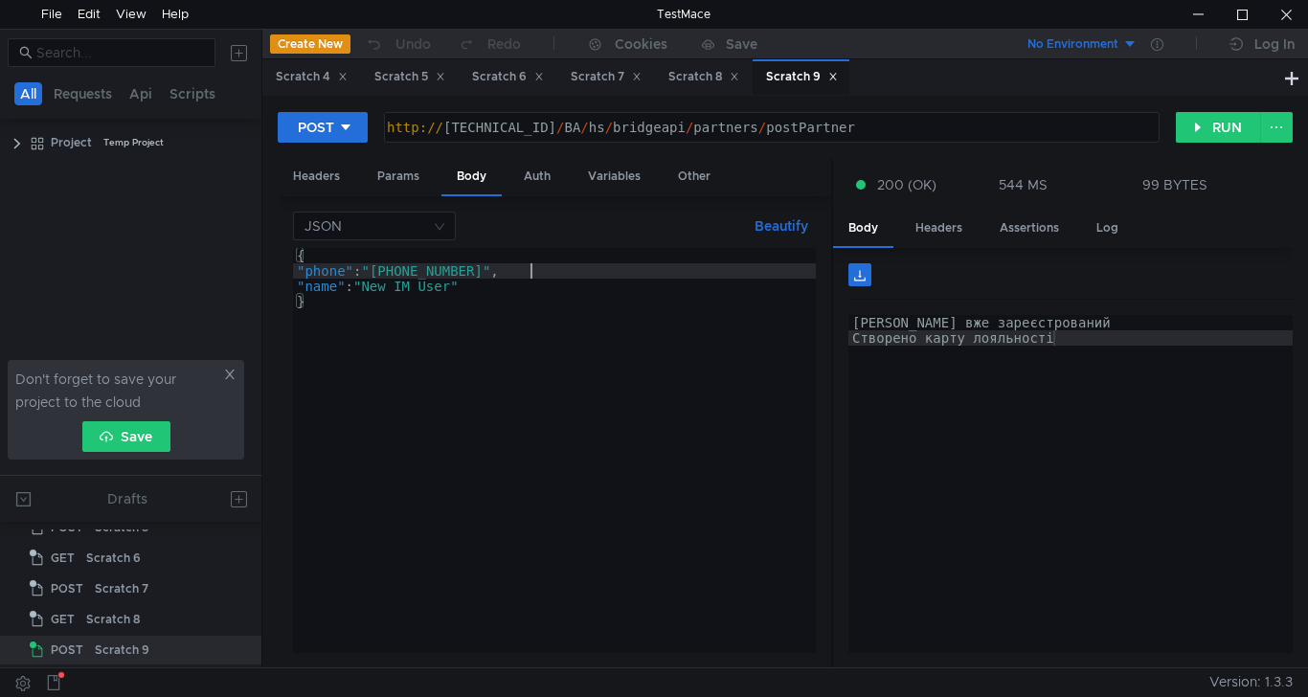
click at [532, 270] on div "{ "phone" : "[PHONE_NUMBER]" , "name" : "New IM User" }" at bounding box center [554, 466] width 523 height 436
click at [1210, 126] on button "RUN" at bounding box center [1218, 127] width 85 height 31
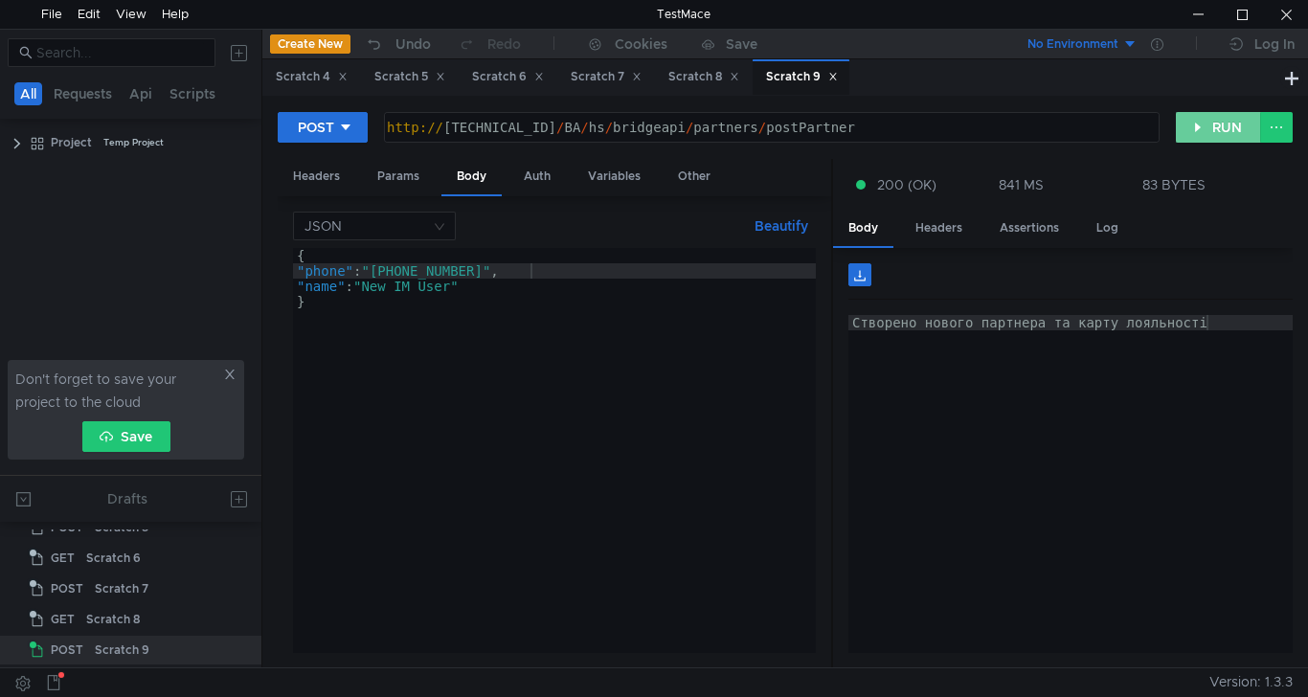
click at [1199, 128] on button "RUN" at bounding box center [1218, 127] width 85 height 31
click at [1233, 128] on button "RUN" at bounding box center [1218, 127] width 85 height 31
click at [530, 270] on div "{ "phone" : "[PHONE_NUMBER]" , "name" : "New IM User" }" at bounding box center [554, 466] width 523 height 436
click at [1201, 129] on button "RUN" at bounding box center [1218, 127] width 85 height 31
click at [529, 278] on div "{ "phone" : "[PHONE_NUMBER]" , "name" : "New IM User" }" at bounding box center [554, 466] width 523 height 436
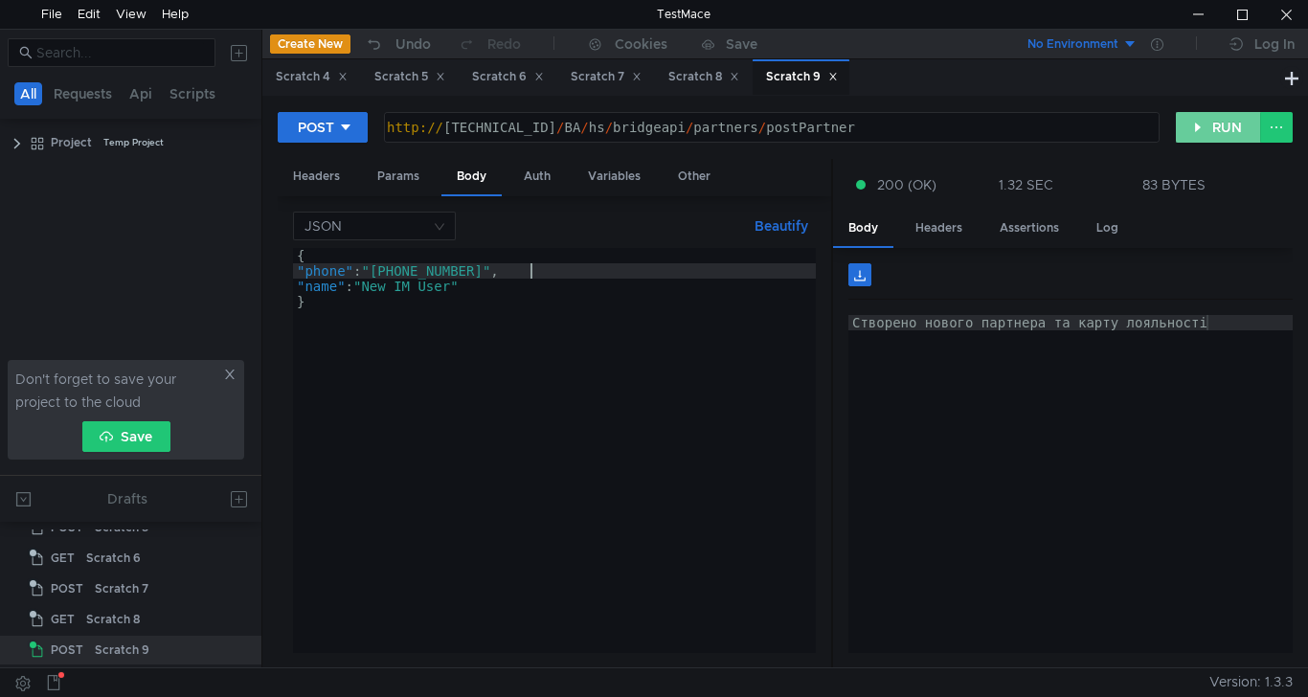
click at [1206, 136] on button "RUN" at bounding box center [1218, 127] width 85 height 31
click at [527, 266] on div "{ "phone" : "[PHONE_NUMBER]" , "name" : "New IM User" }" at bounding box center [554, 466] width 523 height 436
click at [1210, 123] on button "RUN" at bounding box center [1218, 127] width 85 height 31
click at [536, 273] on div "{ "phone" : "[PHONE_NUMBER]" , "name" : "New IM User" }" at bounding box center [554, 466] width 523 height 436
click at [532, 269] on div "{ "phone" : "[PHONE_NUMBER]" , "name" : "New IM User" }" at bounding box center [554, 466] width 523 height 436
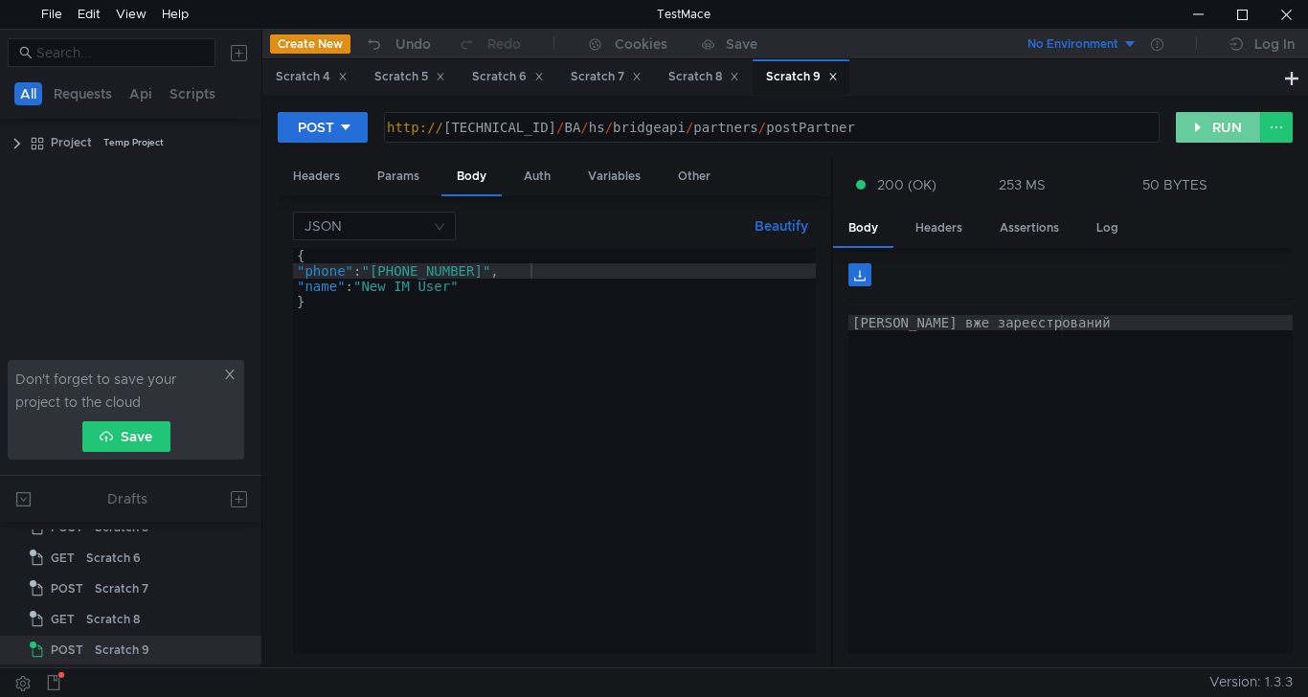
click at [1207, 127] on button "RUN" at bounding box center [1218, 127] width 85 height 31
click at [527, 271] on div "{ "phone" : "[PHONE_NUMBER]" , "name" : "New IM User" }" at bounding box center [554, 466] width 523 height 436
click at [1194, 136] on button "RUN" at bounding box center [1218, 127] width 85 height 31
click at [530, 270] on div "{ "phone" : "+38 (068) 305-58-05" , "name" : "New IM User" }" at bounding box center [554, 466] width 523 height 436
click at [1218, 131] on button "RUN" at bounding box center [1218, 127] width 85 height 31
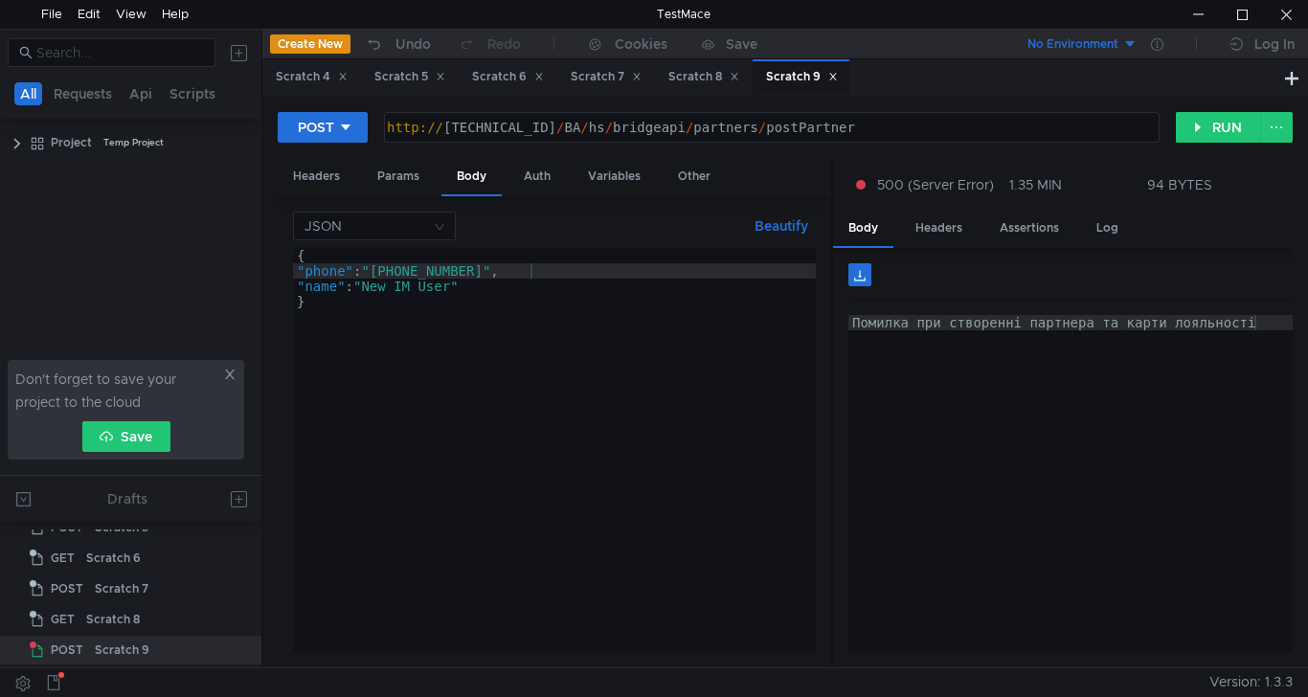
click at [528, 269] on div "{ "phone" : "[PHONE_NUMBER]" , "name" : "New IM User" }" at bounding box center [554, 466] width 523 height 436
click at [1199, 133] on button "RUN" at bounding box center [1218, 127] width 85 height 31
click at [529, 272] on div "{ "phone" : "+38 (068) 305-58-05" , "name" : "New IM User" }" at bounding box center [554, 466] width 523 height 436
type textarea ""phone": "[PHONE_NUMBER]","
click at [1201, 130] on button "RUN" at bounding box center [1218, 127] width 85 height 31
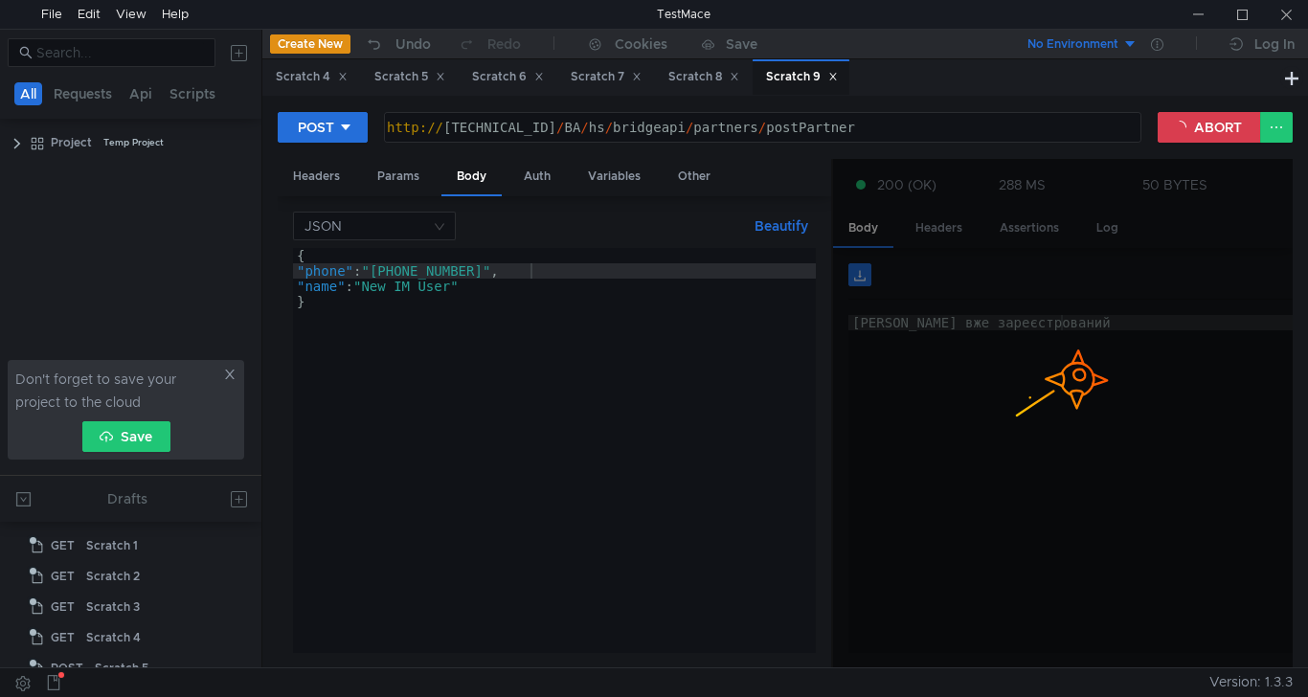
scroll to position [0, 16]
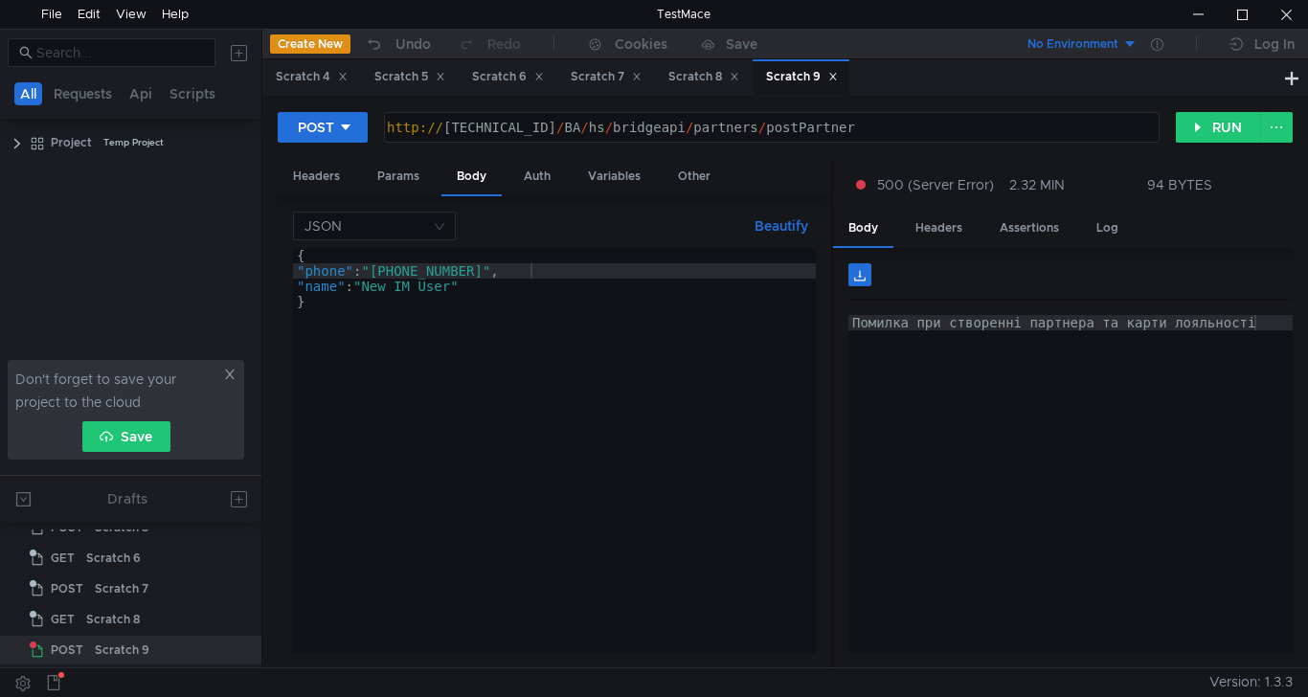
click at [533, 270] on div "{ "phone" : "+38 (068) 305-58-04" , "name" : "New IM User" }" at bounding box center [554, 466] width 523 height 436
click at [1201, 127] on button "RUN" at bounding box center [1218, 127] width 85 height 31
click at [531, 273] on div "{ "phone" : "+38 (068) 305-58-05" , "name" : "New IM User" }" at bounding box center [554, 466] width 523 height 436
click at [1212, 123] on button "RUN" at bounding box center [1218, 127] width 85 height 31
click at [527, 271] on div "{ "phone" : "+38 (068) 305-58-04" , "name" : "New IM User" }" at bounding box center [554, 466] width 523 height 436
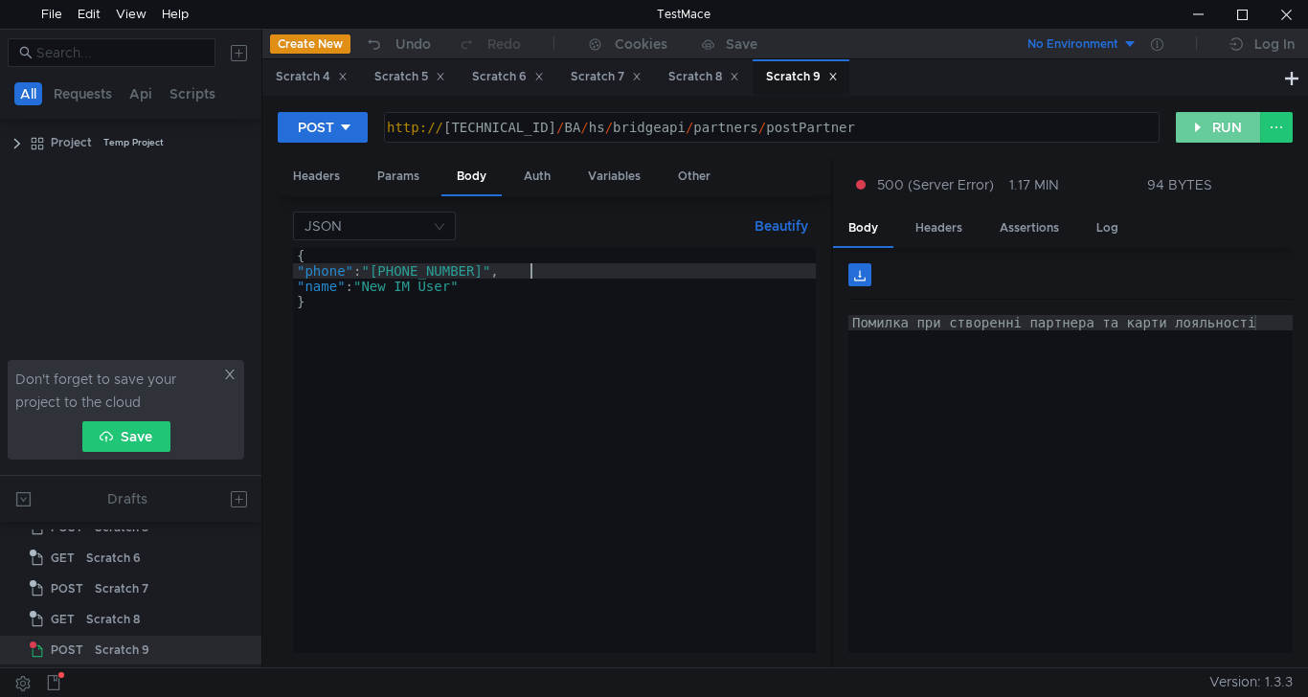
click at [1219, 128] on button "RUN" at bounding box center [1218, 127] width 85 height 31
click at [532, 272] on div "{ "phone" : "+38 (068) 305-58-05" , "name" : "New IM User" }" at bounding box center [554, 466] width 523 height 436
click at [1200, 132] on button "RUN" at bounding box center [1218, 127] width 85 height 31
click at [529, 271] on div "{ "phone" : "+38 (068) 305-58-04" , "name" : "New IM User" }" at bounding box center [554, 466] width 523 height 436
click at [1214, 130] on button "RUN" at bounding box center [1218, 127] width 85 height 31
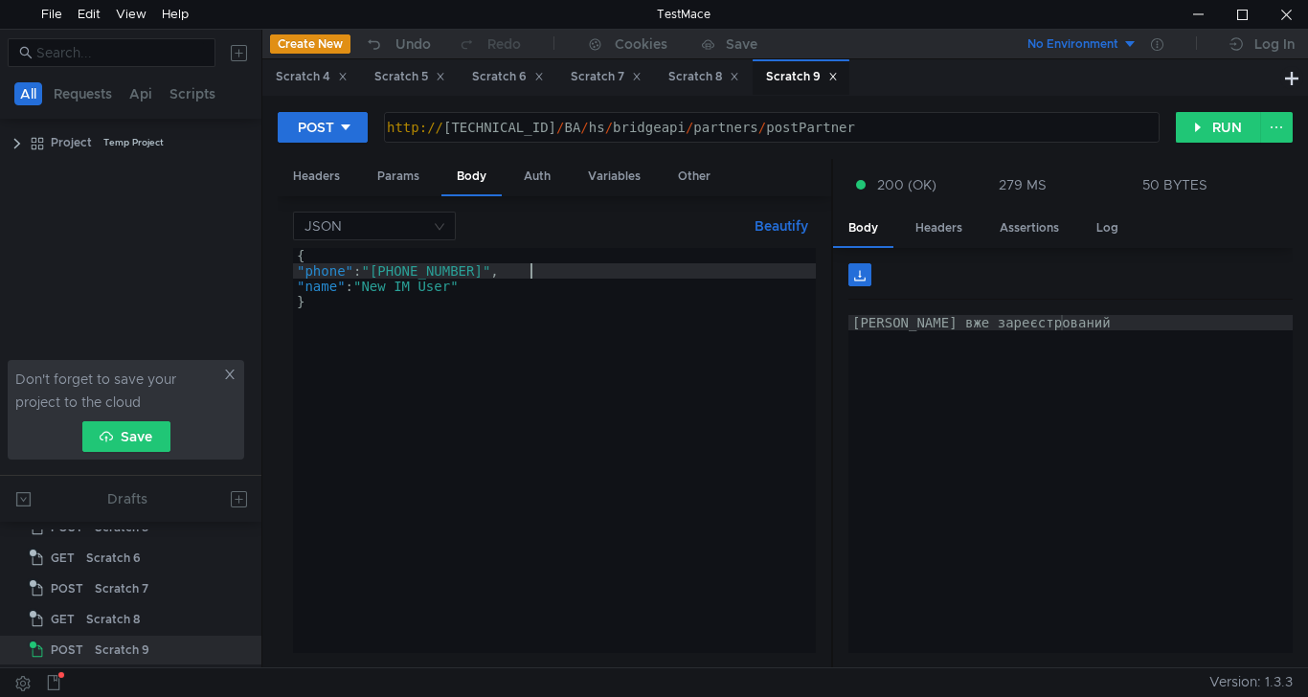
click at [530, 272] on div "{ "phone" : "+38 (068) 305-58-05" , "name" : "New IM User" }" at bounding box center [554, 466] width 523 height 436
click at [1213, 129] on button "RUN" at bounding box center [1218, 127] width 85 height 31
click at [532, 270] on div "{ "phone" : "+38 (068) 305-58-04" , "name" : "New IM User" }" at bounding box center [554, 466] width 523 height 436
click at [1184, 133] on button "RUN" at bounding box center [1218, 127] width 85 height 31
click at [528, 271] on div "{ "phone" : "+38 (068) 305-58-05" , "name" : "New IM User" }" at bounding box center [554, 466] width 523 height 436
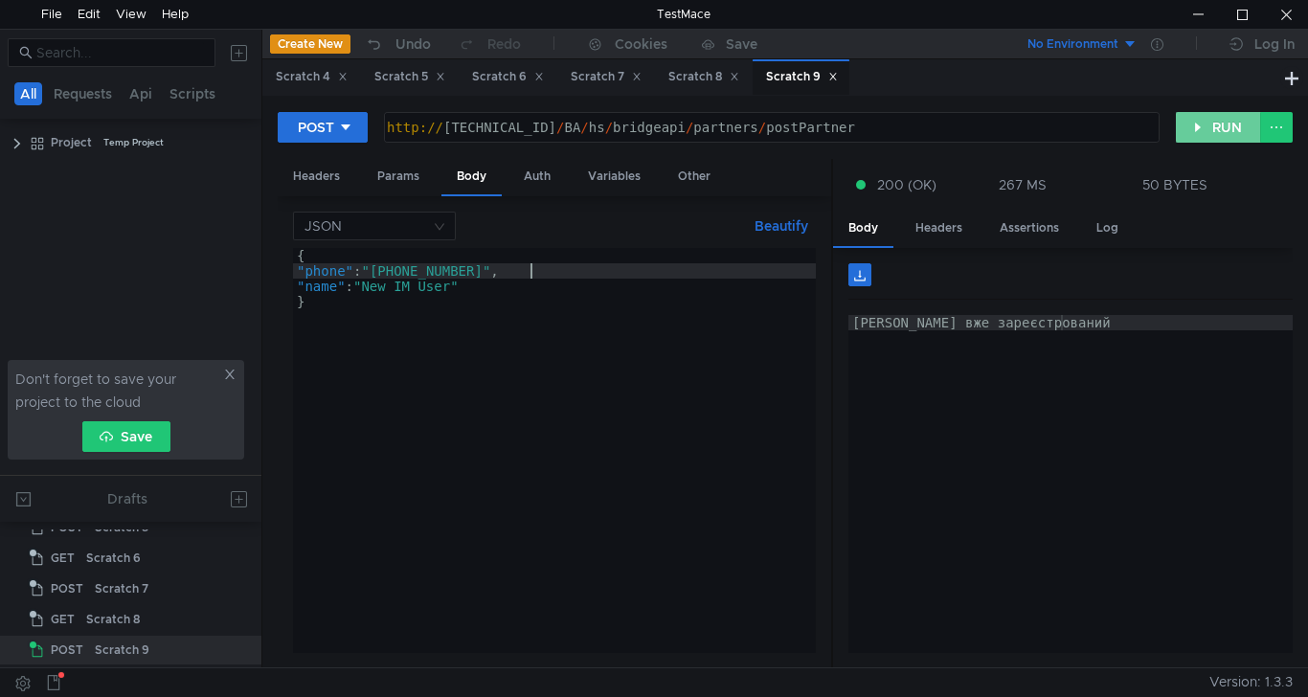
type textarea ""phone": "[PHONE_NUMBER]","
click at [1240, 126] on button "RUN" at bounding box center [1218, 127] width 85 height 31
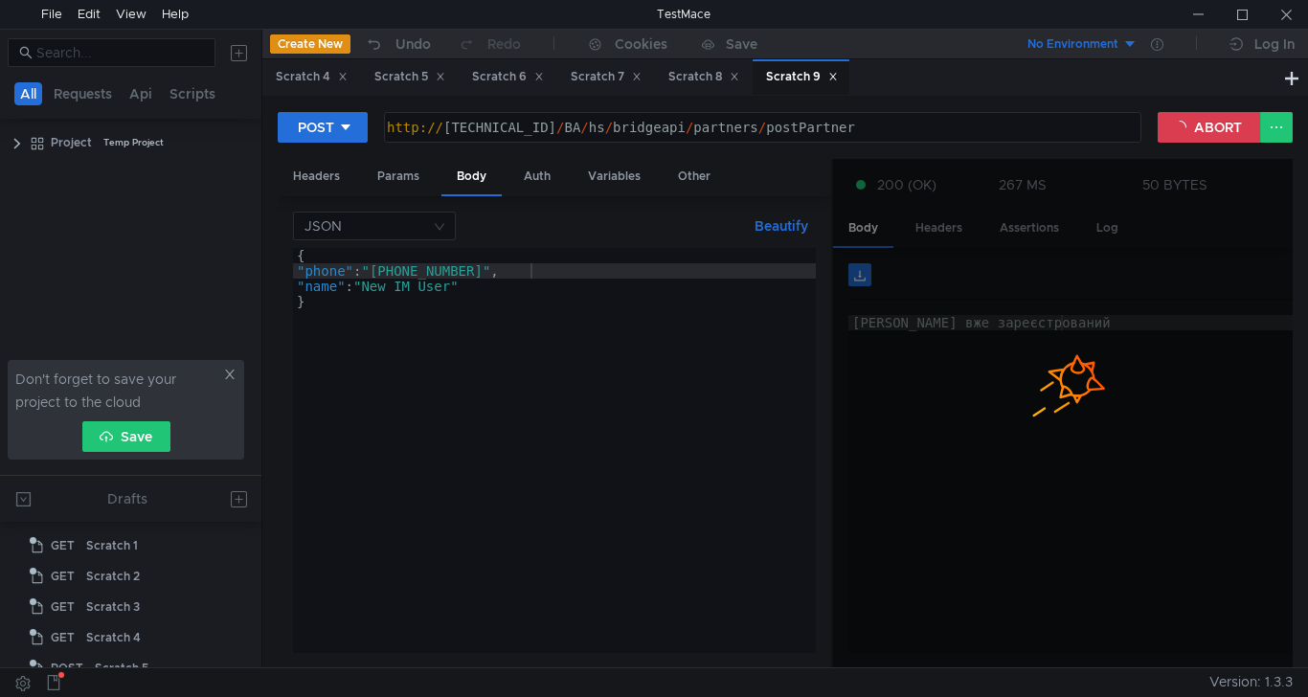
scroll to position [0, 16]
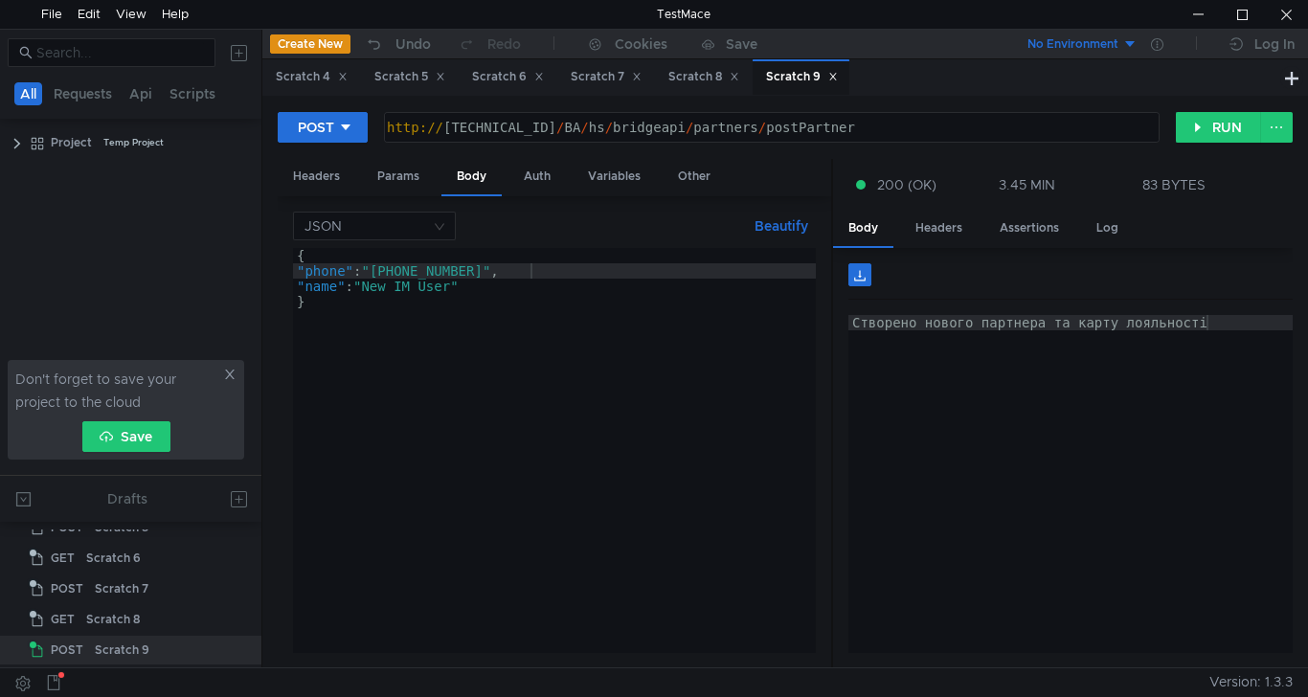
click at [531, 270] on div "{ "phone" : "+38 (068) 305-58-04" , "name" : "New IM User" }" at bounding box center [554, 466] width 523 height 436
click at [1207, 125] on button "RUN" at bounding box center [1218, 127] width 85 height 31
click at [527, 270] on div "{ "phone" : "[PHONE_NUMBER]" , "name" : "New IM User" }" at bounding box center [554, 466] width 523 height 436
click at [1198, 130] on button "RUN" at bounding box center [1218, 127] width 85 height 31
click at [532, 275] on div "{ "phone" : "+38 (068) 305-58-04" , "name" : "New IM User" }" at bounding box center [554, 466] width 523 height 436
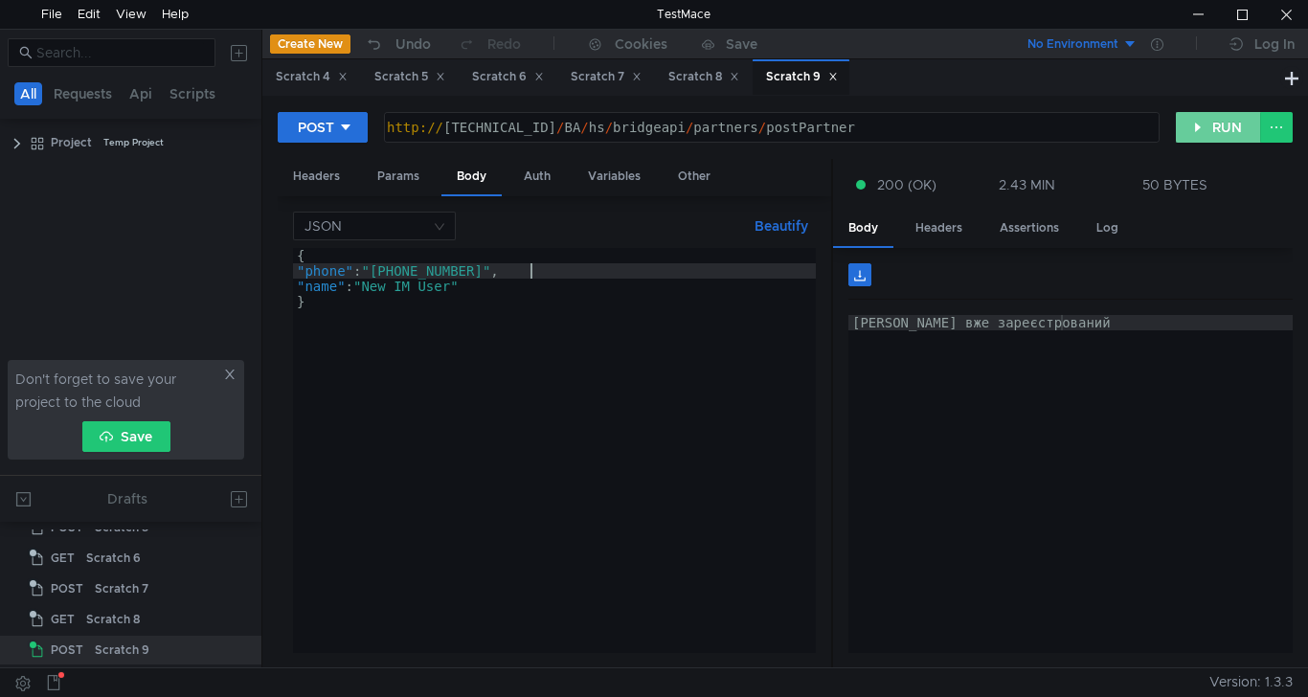
click at [1212, 134] on button "RUN" at bounding box center [1218, 127] width 85 height 31
click at [530, 269] on div "{ "phone" : "+38 (068) 305-58-05" , "name" : "New IM User" }" at bounding box center [554, 466] width 523 height 436
click at [1188, 127] on button "RUN" at bounding box center [1218, 127] width 85 height 31
click at [531, 270] on div "{ "phone" : "+38 (068) 305-58-05" , "name" : "New IM User" }" at bounding box center [554, 466] width 523 height 436
type textarea ""phone": "[PHONE_NUMBER]","
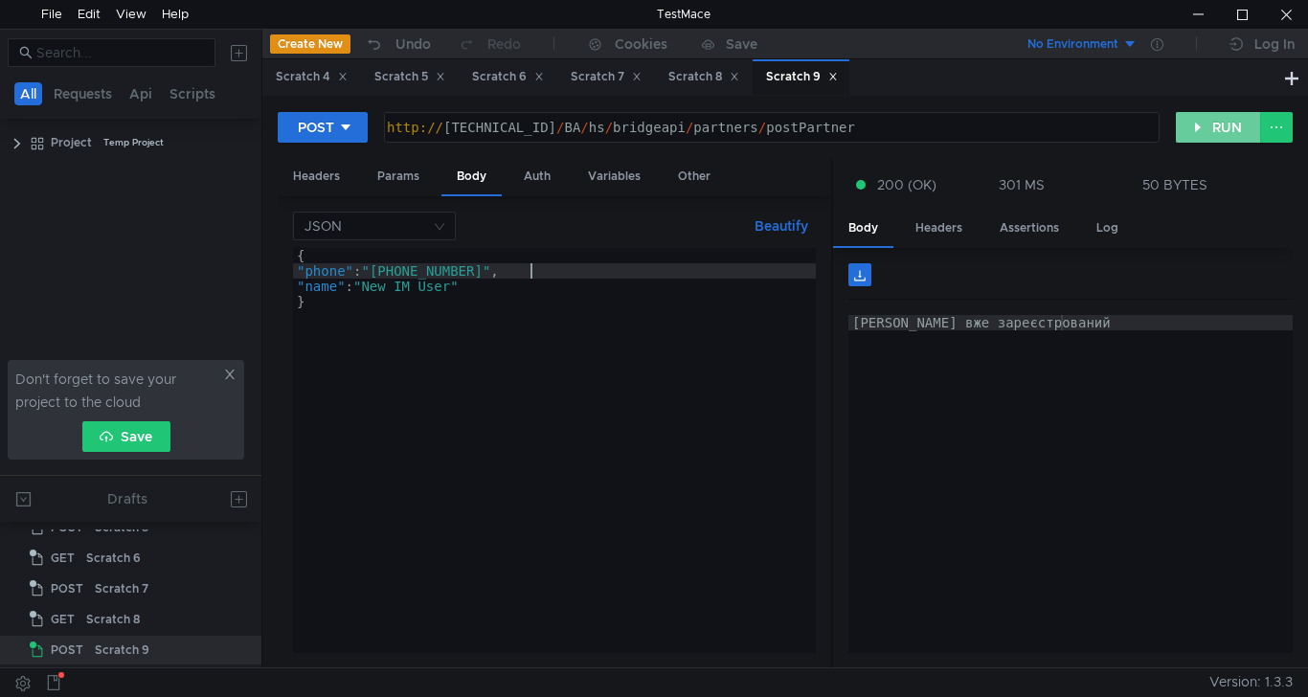
click at [1200, 124] on button "RUN" at bounding box center [1218, 127] width 85 height 31
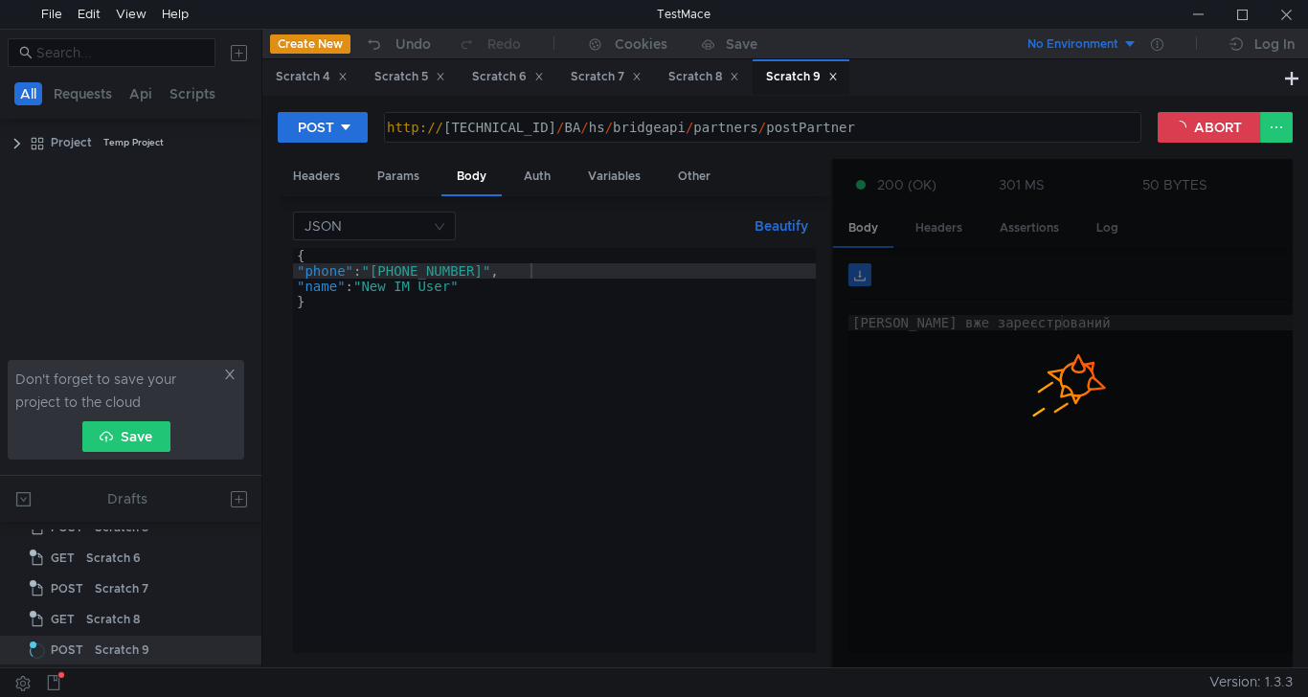
scroll to position [0, 16]
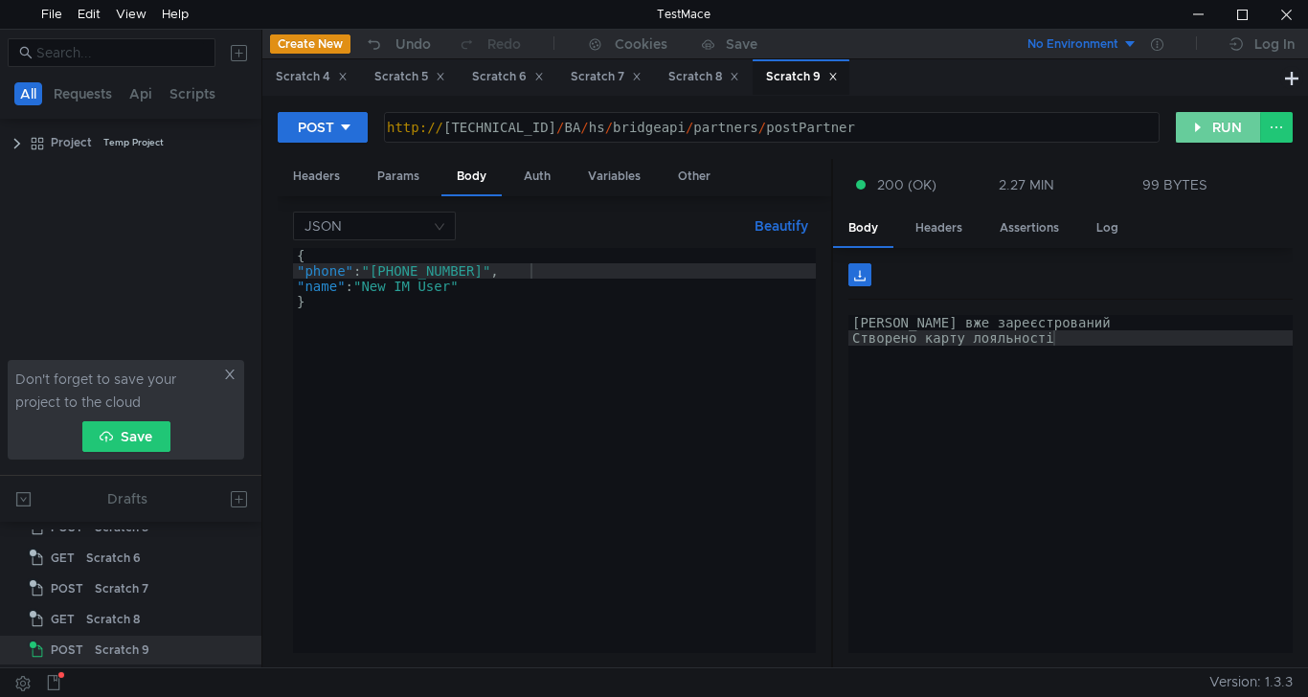
click at [1201, 129] on button "RUN" at bounding box center [1218, 127] width 85 height 31
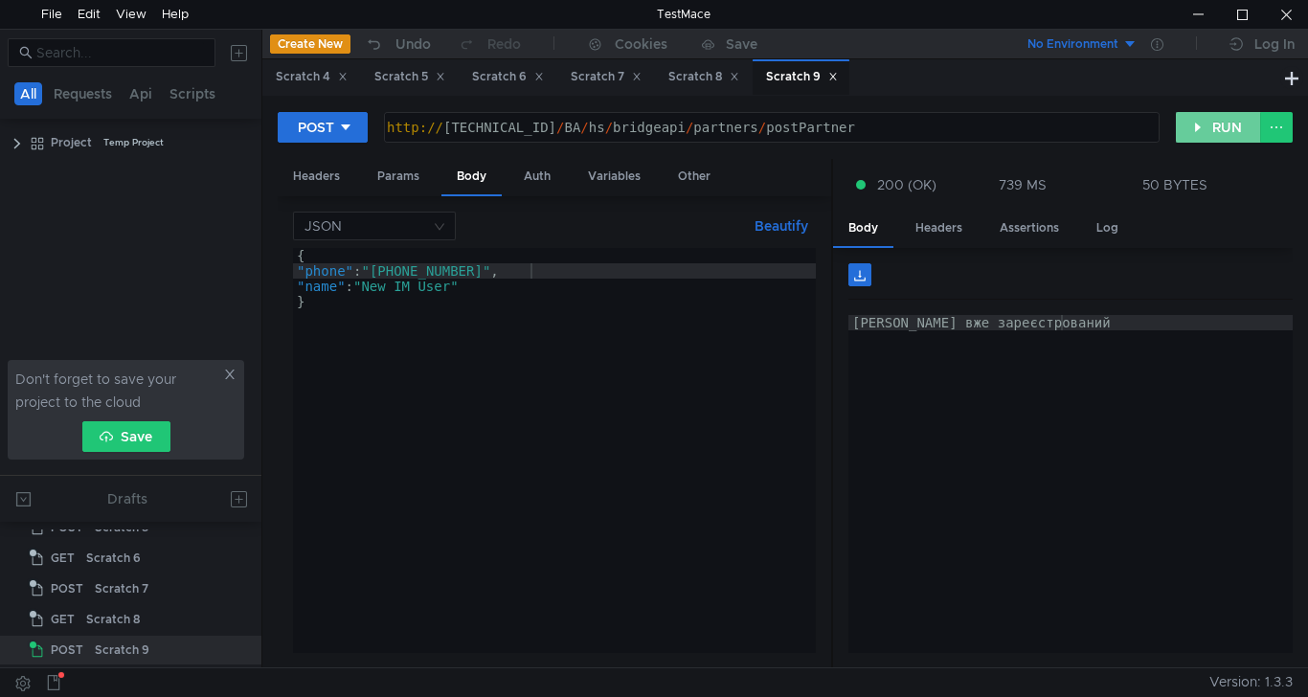
click at [1193, 121] on button "RUN" at bounding box center [1218, 127] width 85 height 31
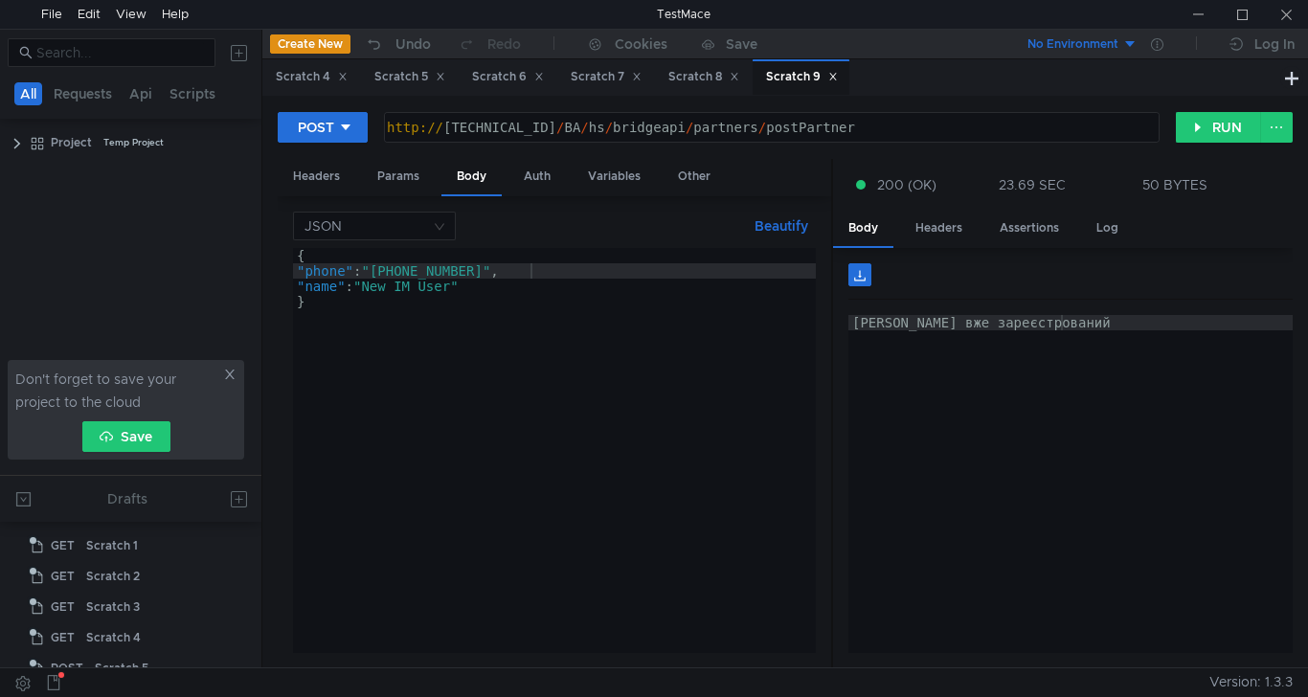
scroll to position [0, 16]
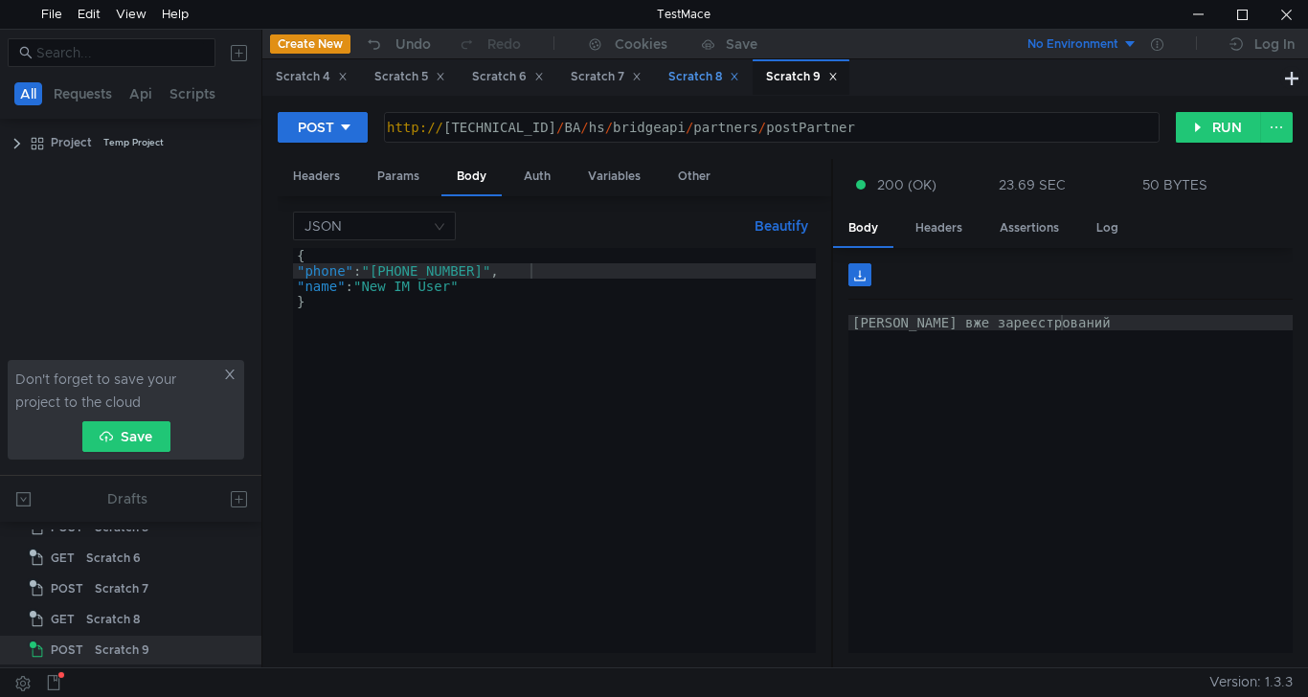
click at [706, 71] on div "Scratch 8" at bounding box center [703, 77] width 71 height 20
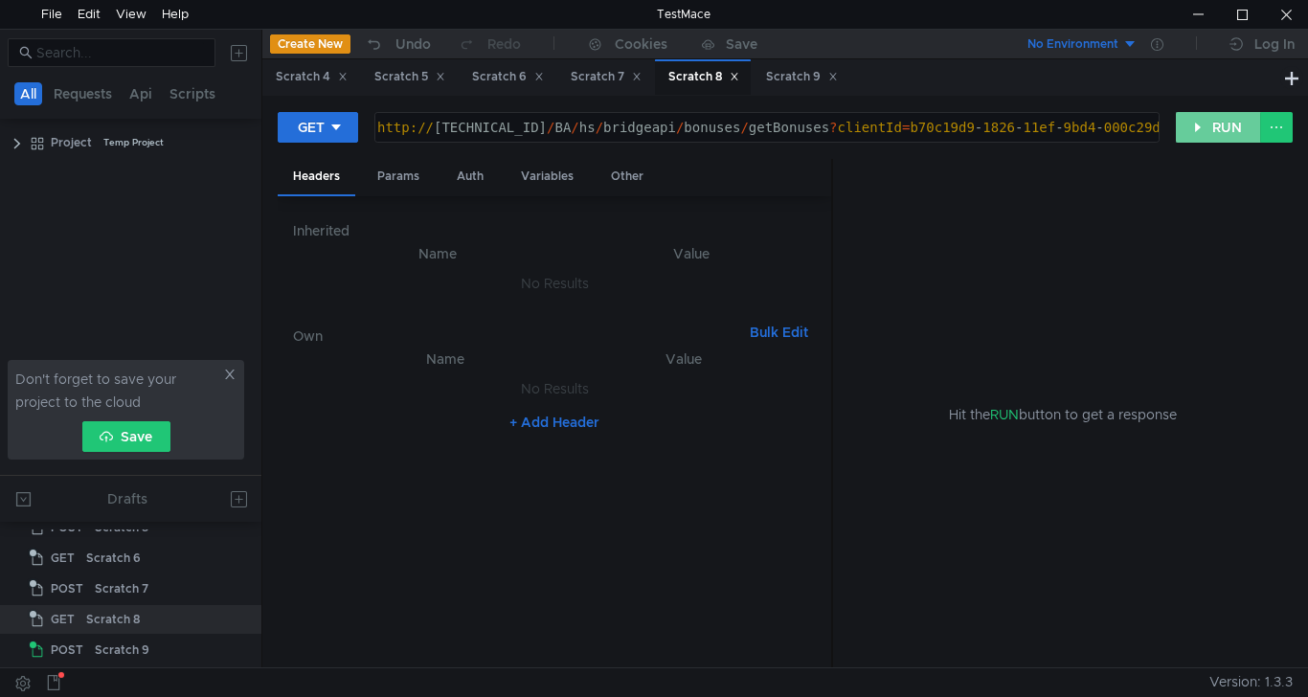
click at [1198, 124] on button "RUN" at bounding box center [1218, 127] width 85 height 31
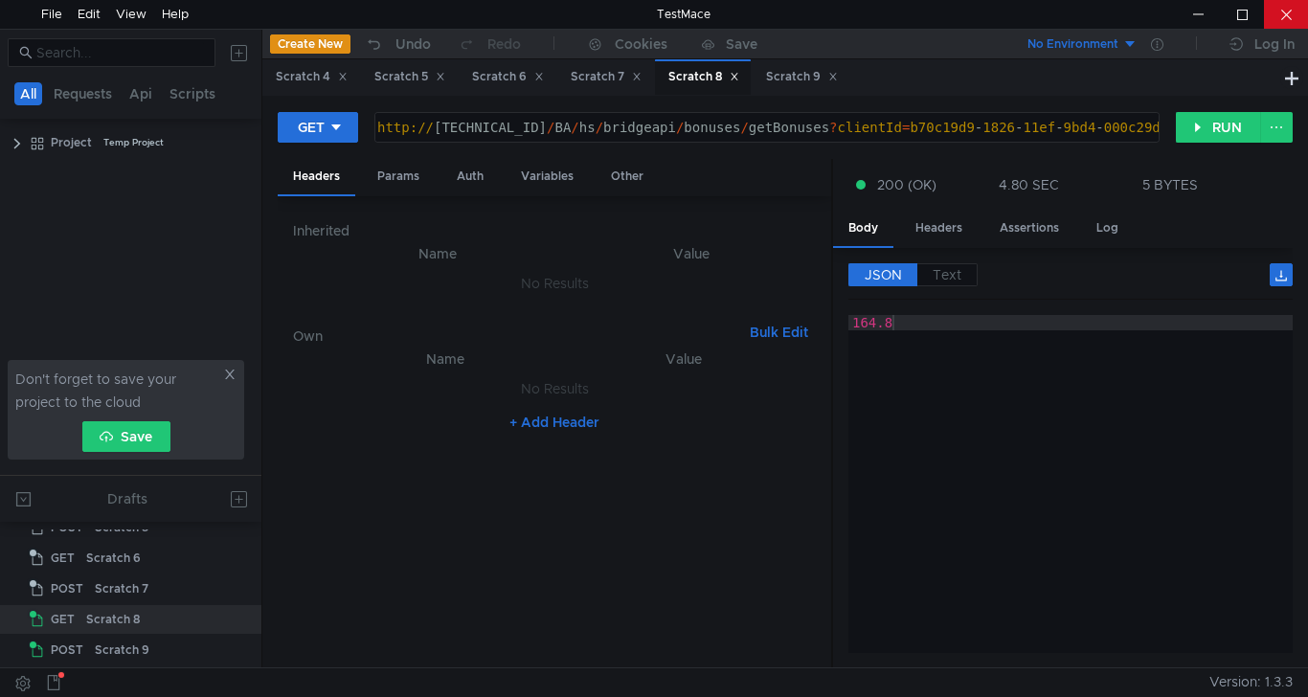
click at [1301, 5] on div at bounding box center [1286, 14] width 44 height 29
